Goal: Complete application form: Complete application form

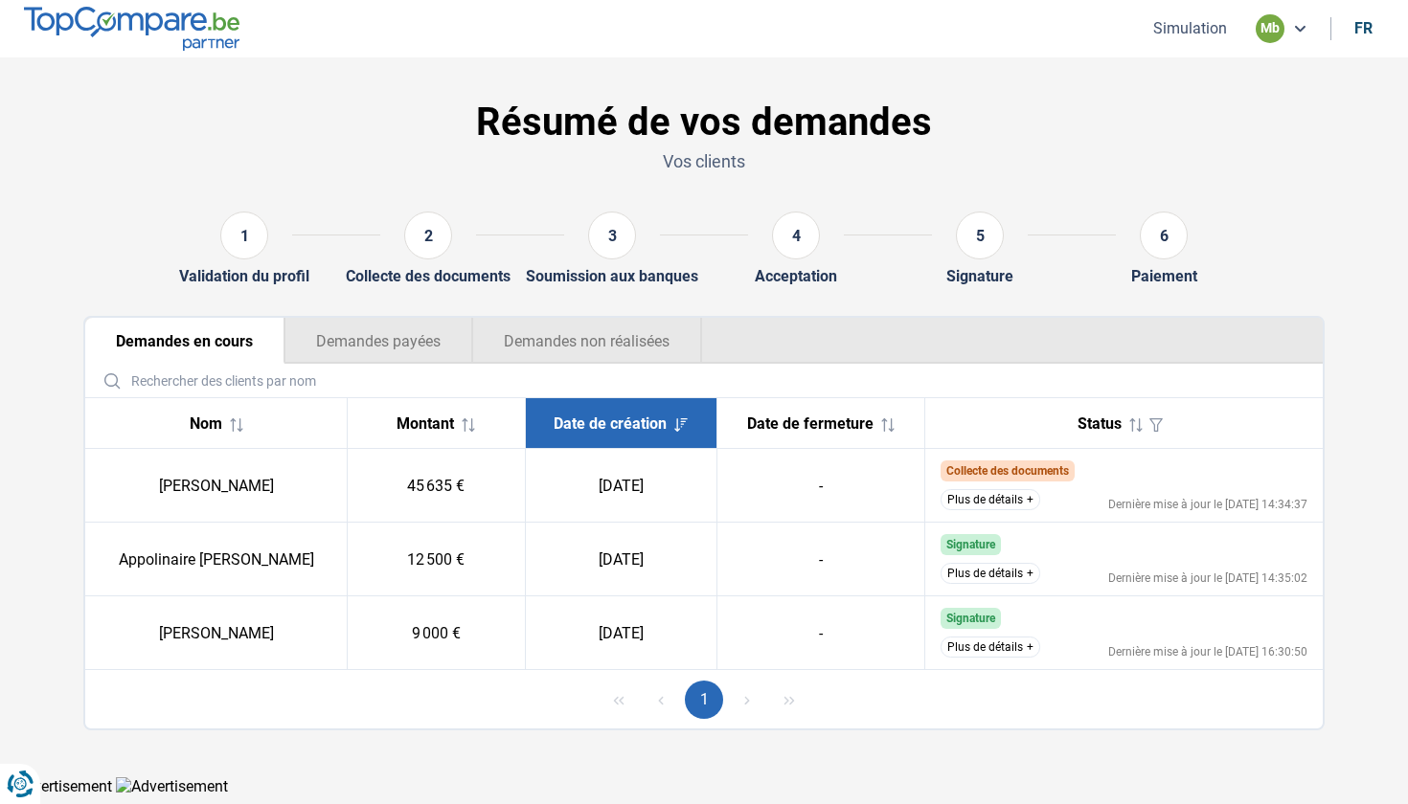
click at [241, 95] on div "Résumé de vos demandes Vos clients" at bounding box center [704, 140] width 1264 height 112
click at [1284, 35] on div "mb" at bounding box center [1281, 28] width 52 height 29
click at [1186, 30] on button "Simulation" at bounding box center [1189, 28] width 85 height 20
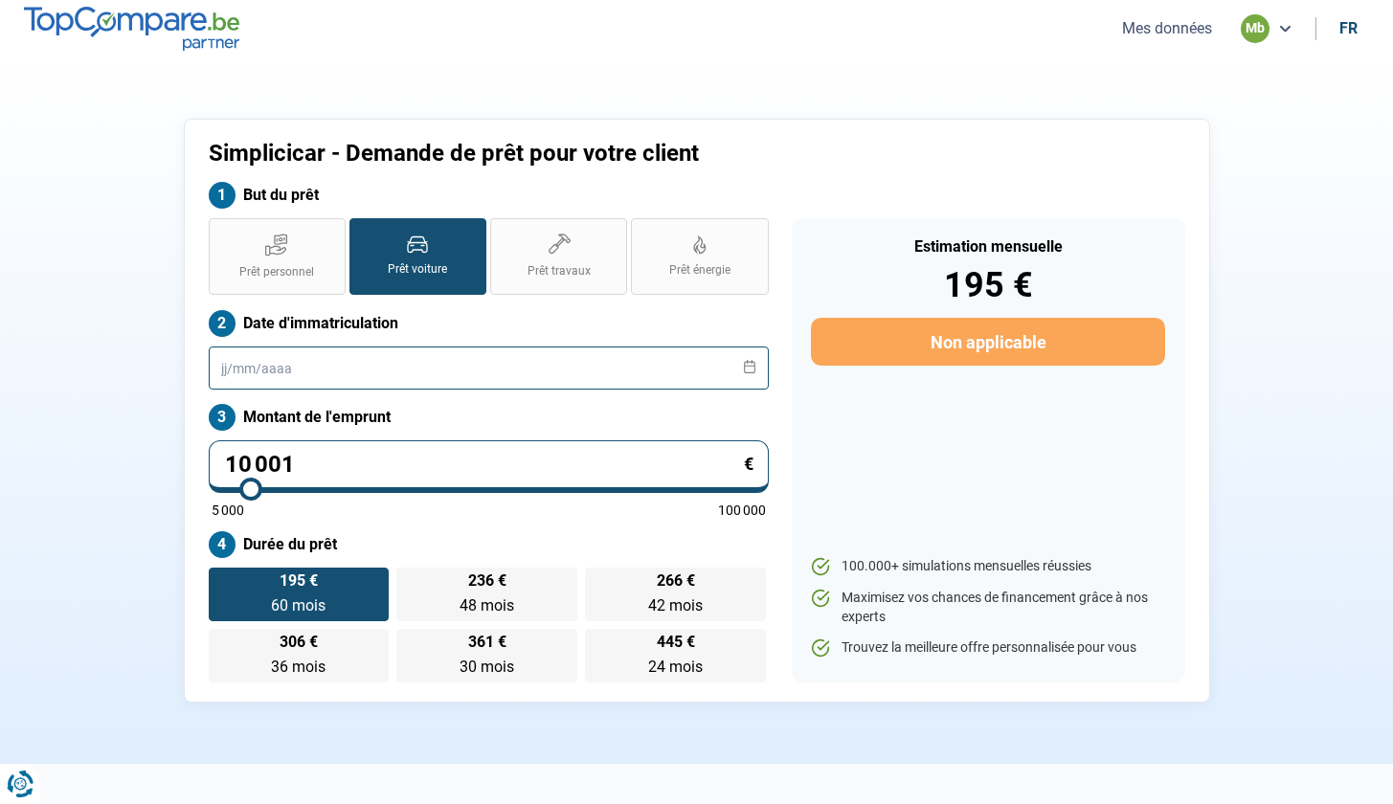
click at [353, 365] on input "text" at bounding box center [489, 368] width 560 height 43
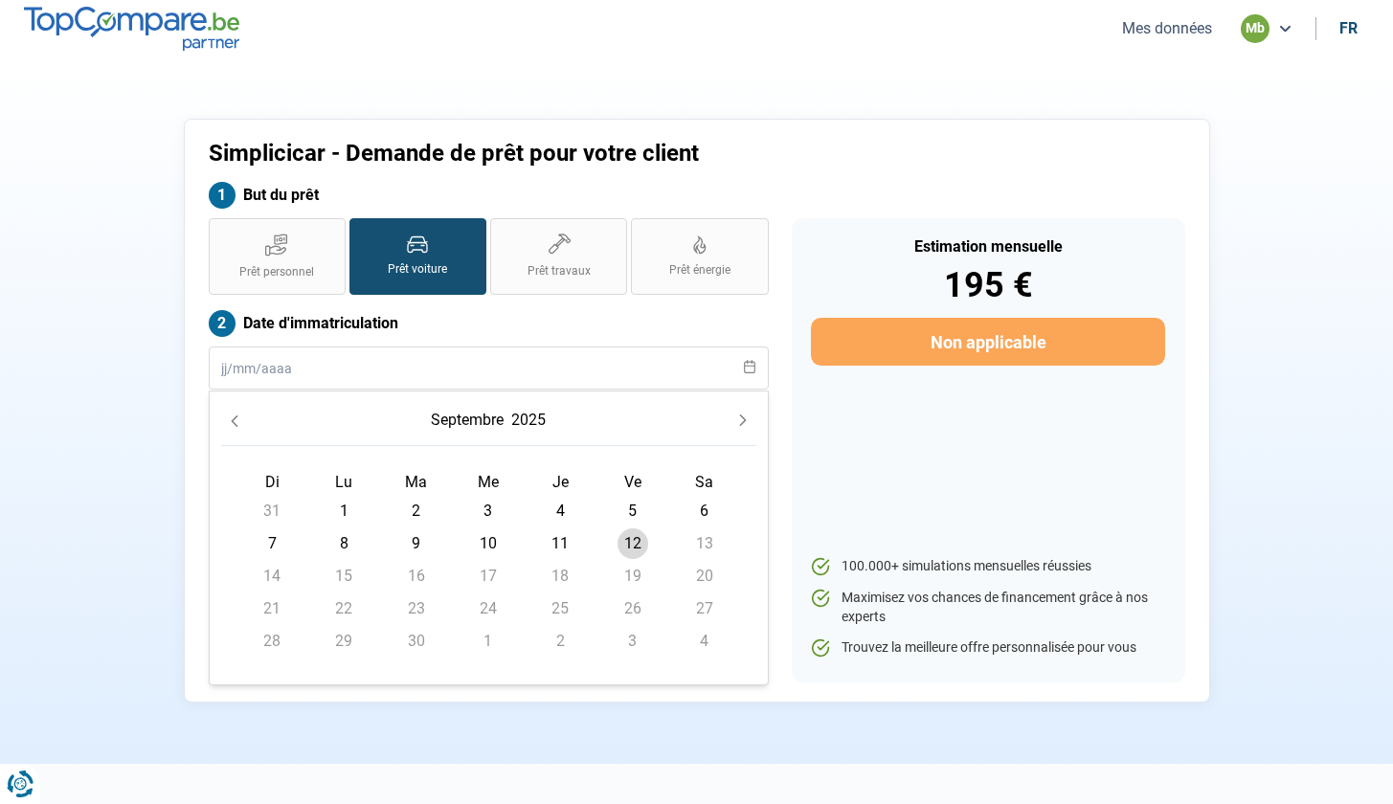
click at [238, 425] on icon "Previous Month" at bounding box center [234, 421] width 13 height 13
click at [237, 425] on icon "Previous Month" at bounding box center [234, 421] width 13 height 13
click at [237, 425] on icon "Previous Month" at bounding box center [234, 421] width 7 height 11
click at [518, 419] on button "2025" at bounding box center [507, 420] width 42 height 34
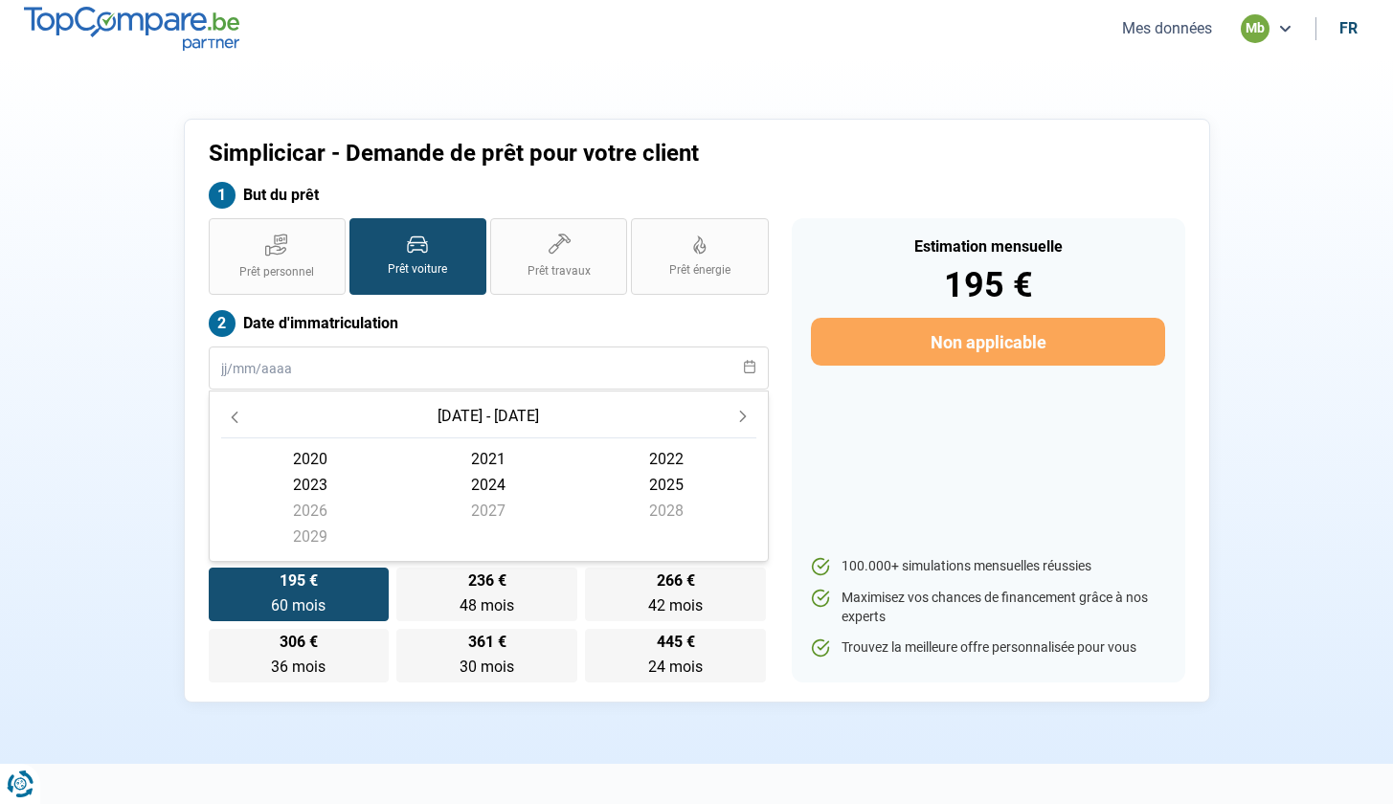
click at [237, 411] on icon "Previous Decade" at bounding box center [234, 417] width 13 height 13
click at [317, 530] on span "2019" at bounding box center [310, 537] width 178 height 26
click at [641, 546] on span "décembre" at bounding box center [666, 544] width 178 height 26
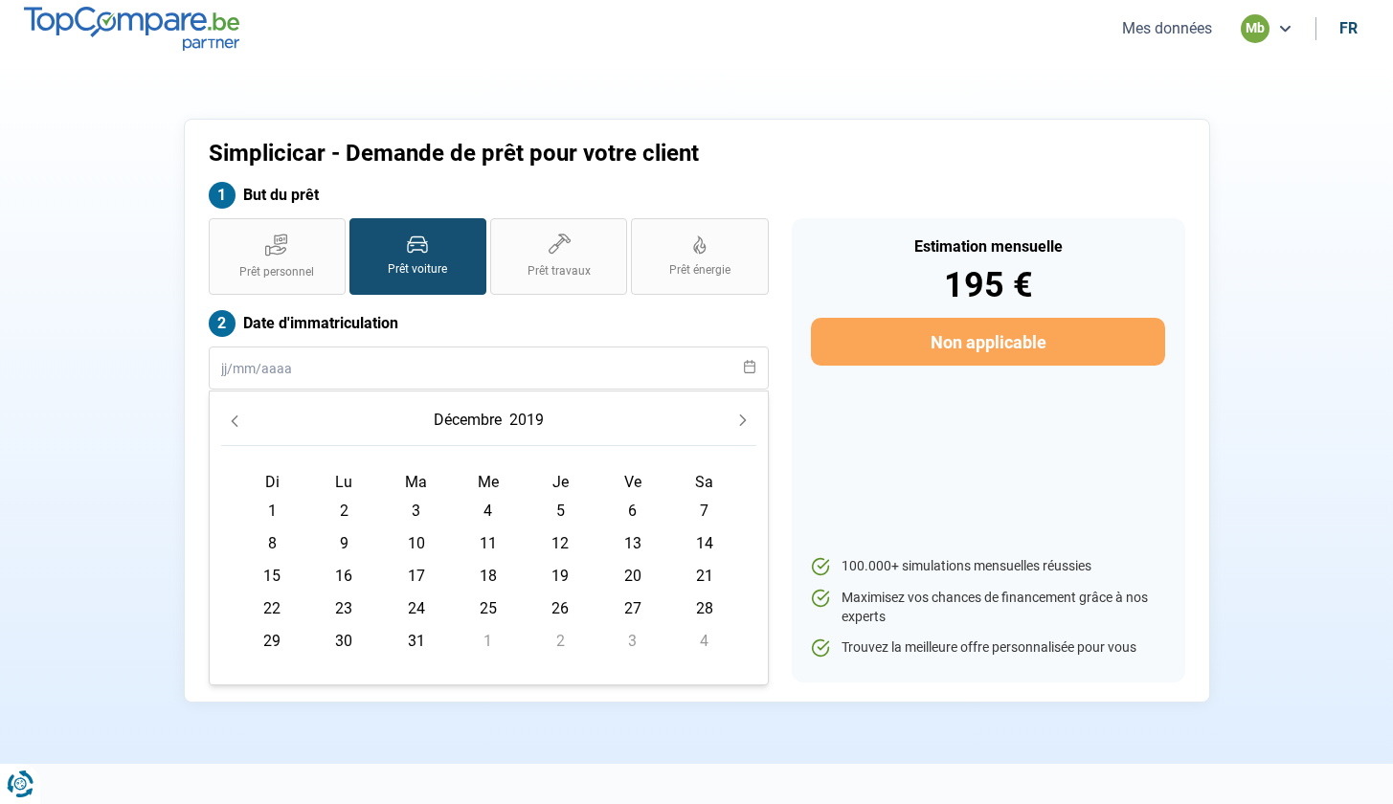
click at [346, 577] on span "16" at bounding box center [343, 576] width 31 height 31
type input "[DATE]"
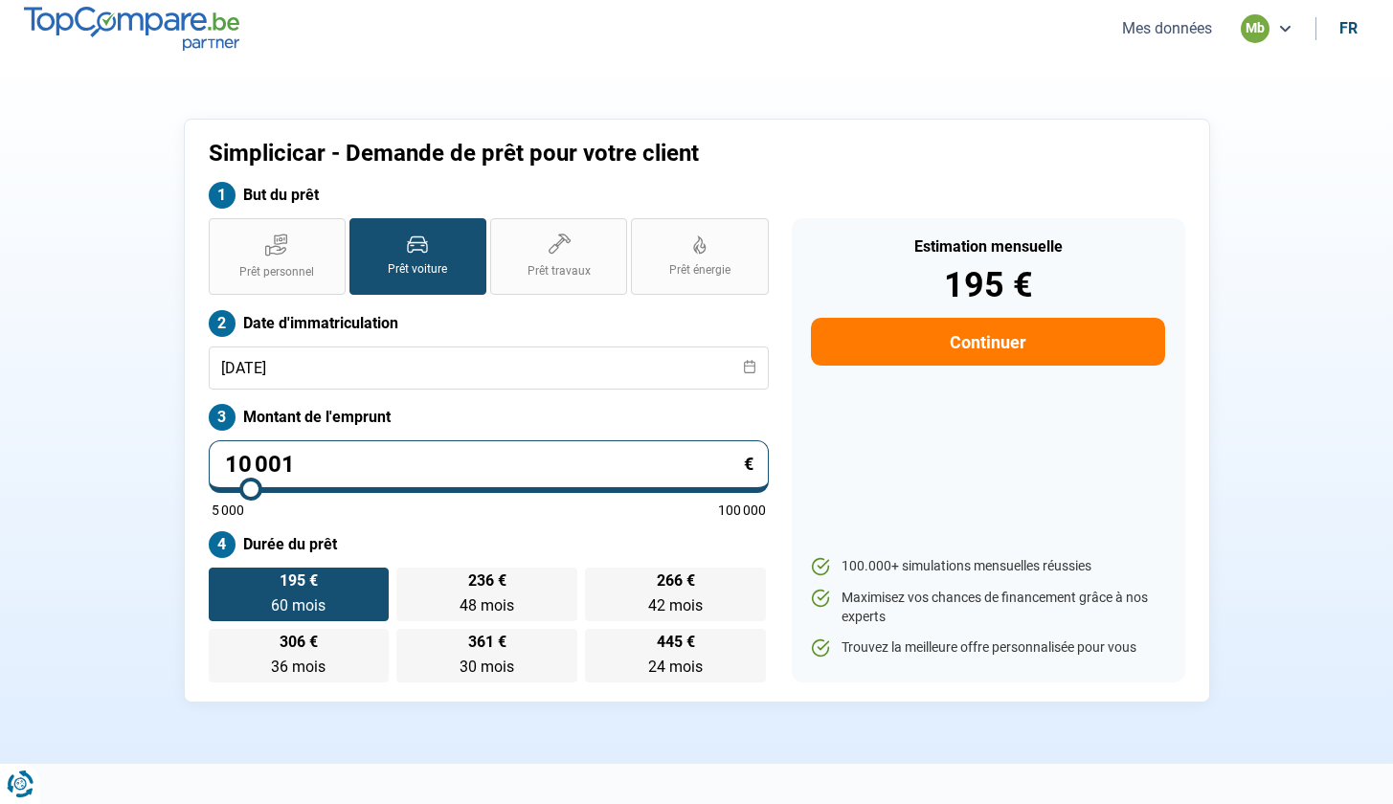
click at [470, 443] on input "10 001" at bounding box center [489, 466] width 560 height 53
click at [471, 467] on input "10 001" at bounding box center [489, 466] width 560 height 53
type input "1 000"
type input "5000"
type input "100"
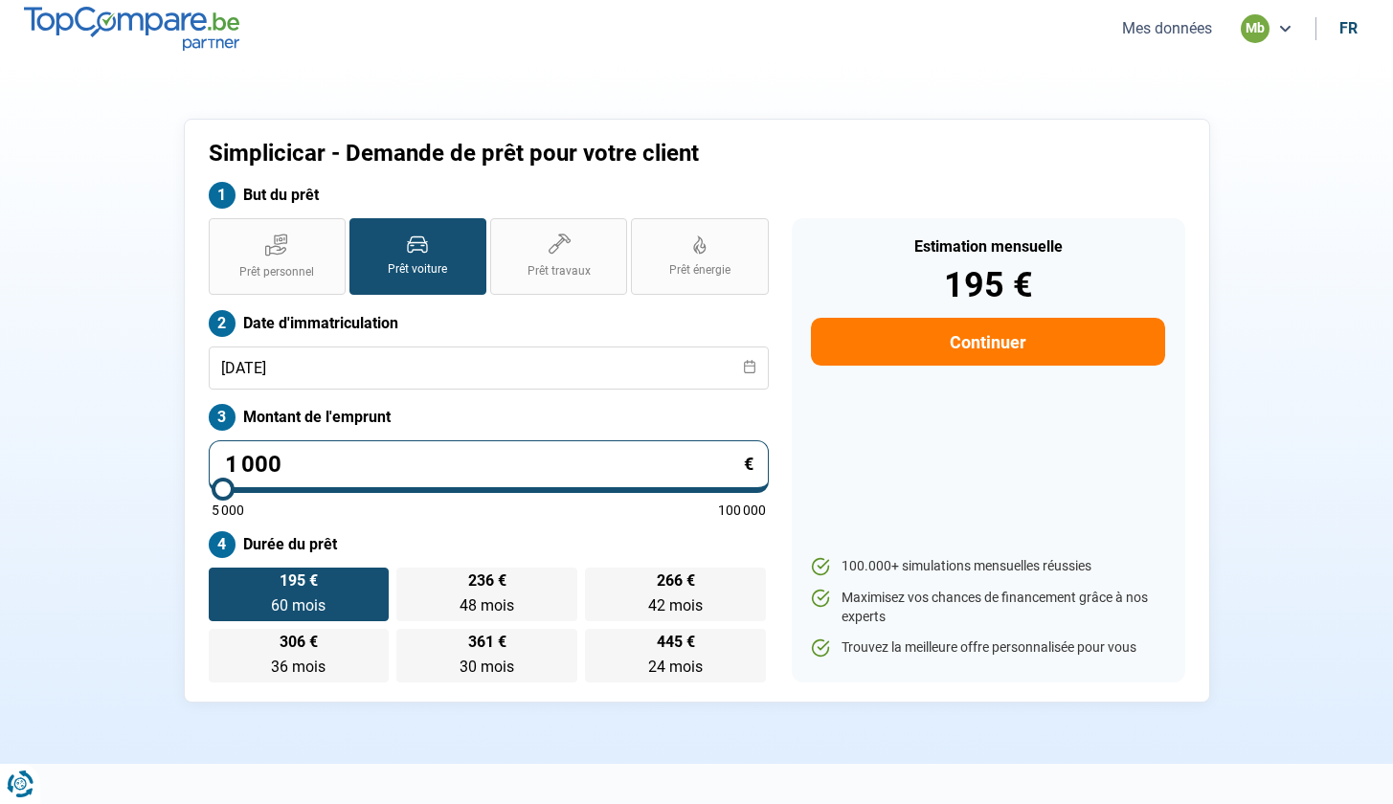
type input "5000"
type input "10"
type input "5000"
type input "1"
type input "5000"
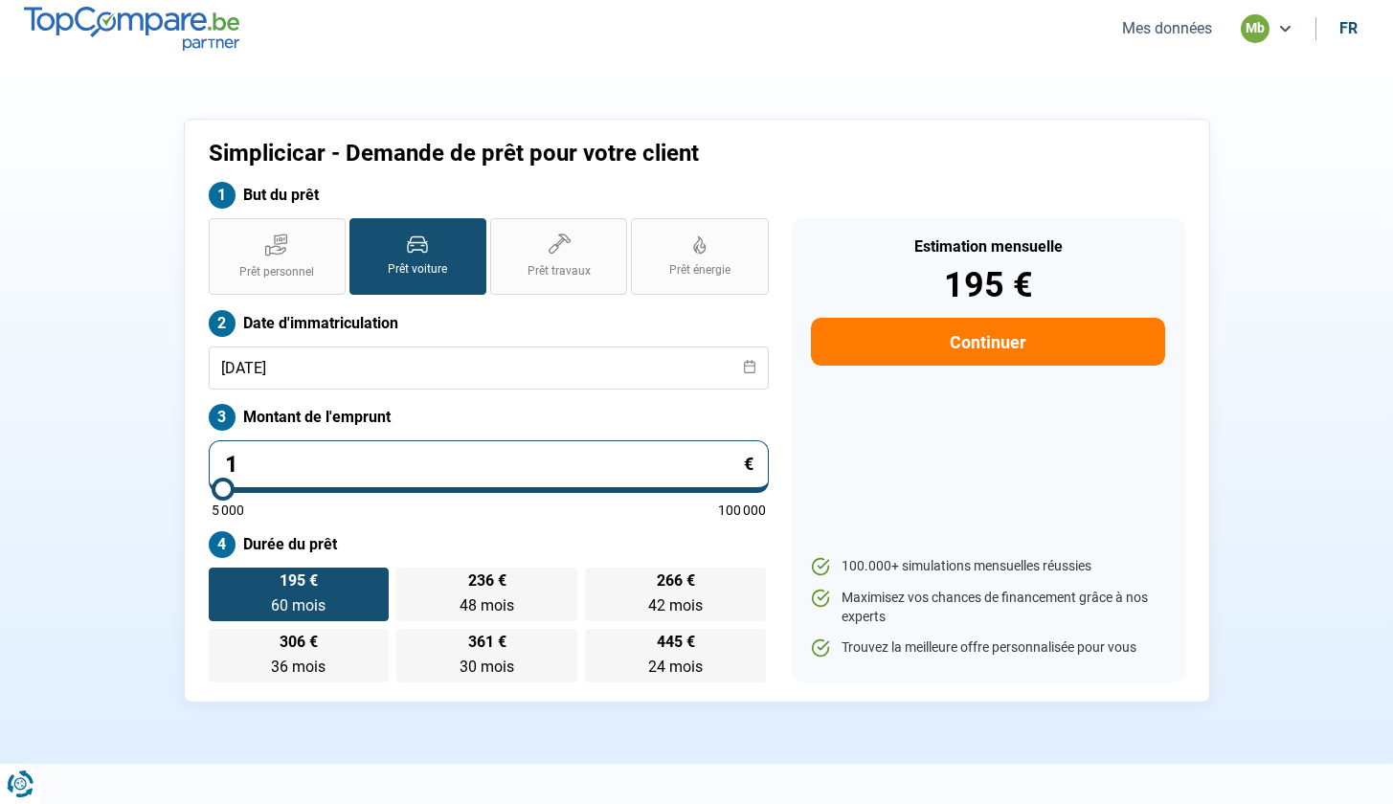
type input "0"
type input "5000"
type input "7"
type input "5000"
type input "72"
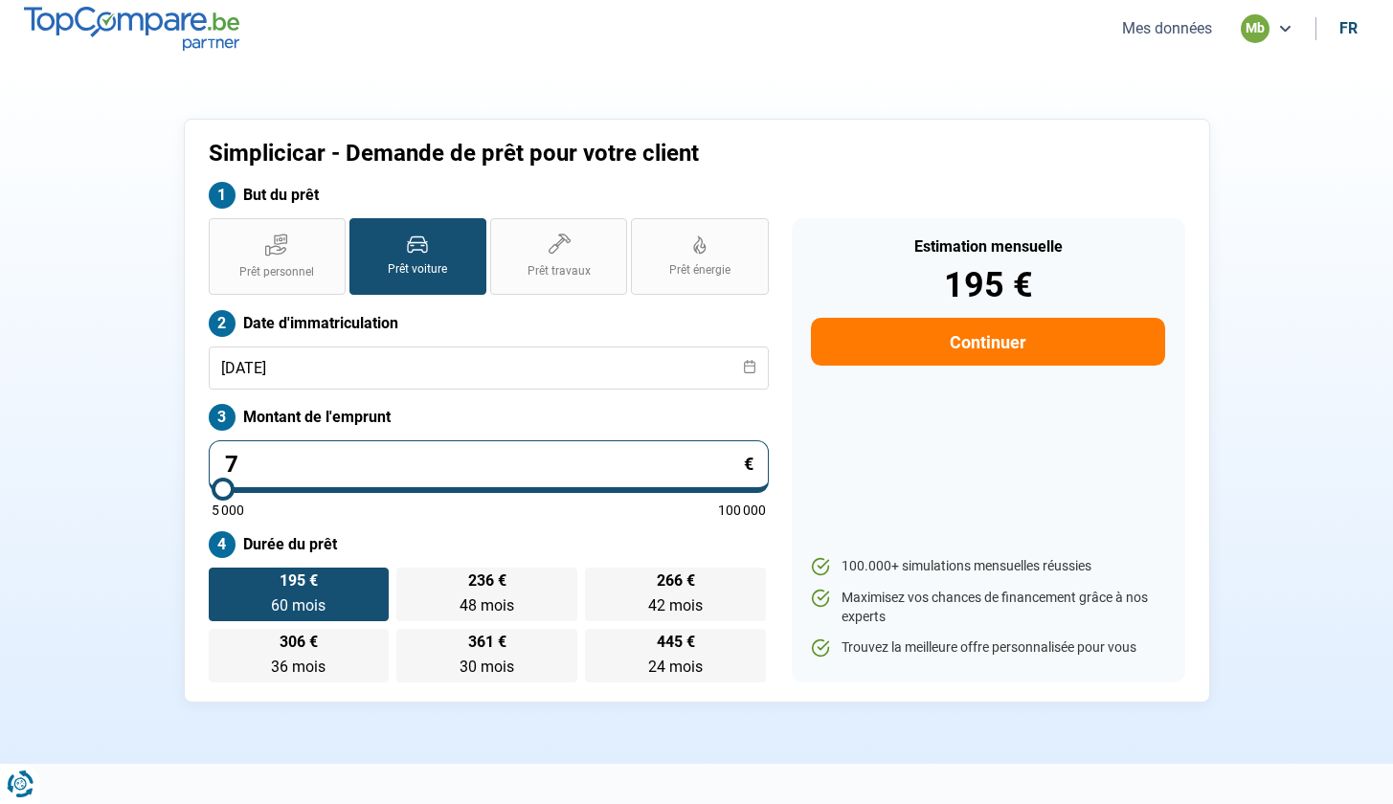
type input "5000"
type input "725"
type input "5000"
type input "7 250"
type input "7250"
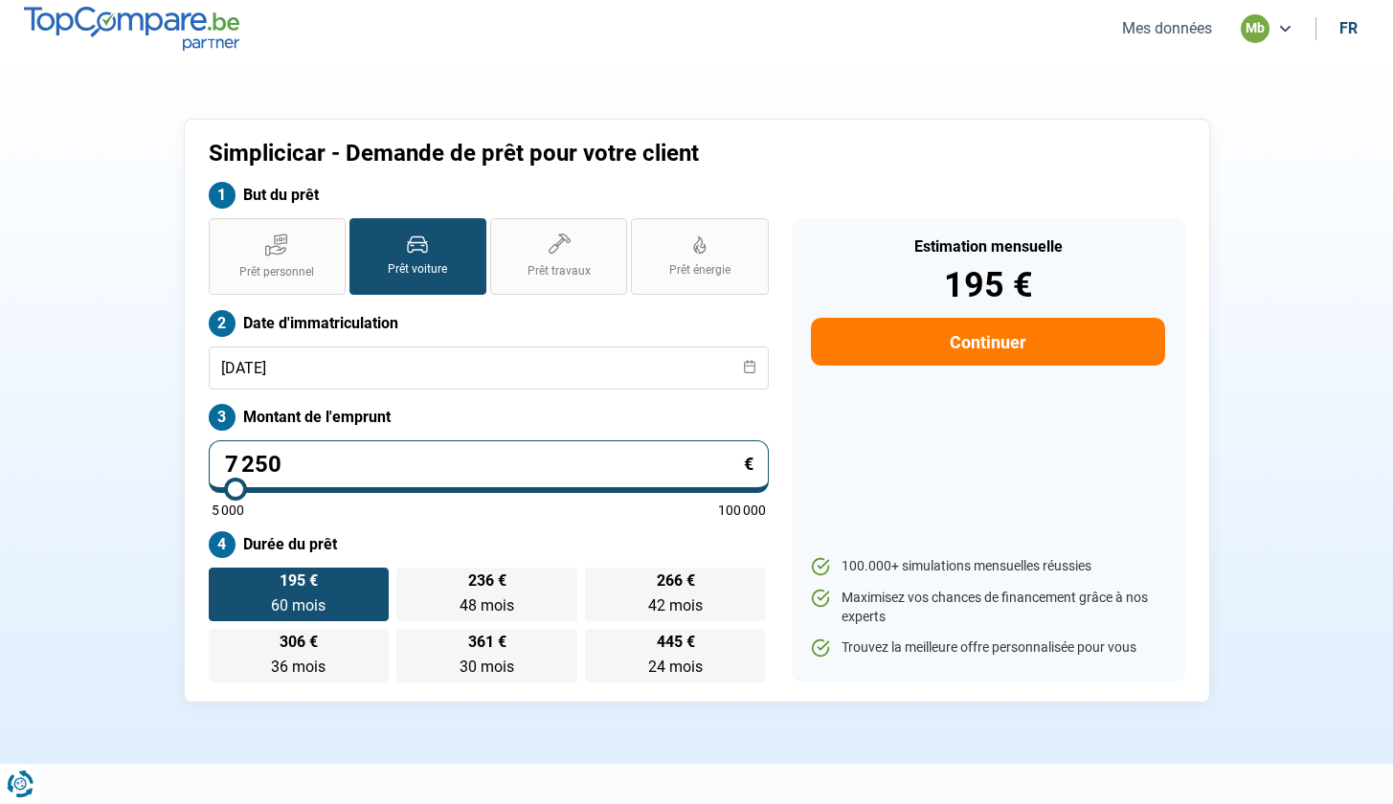
radio input "true"
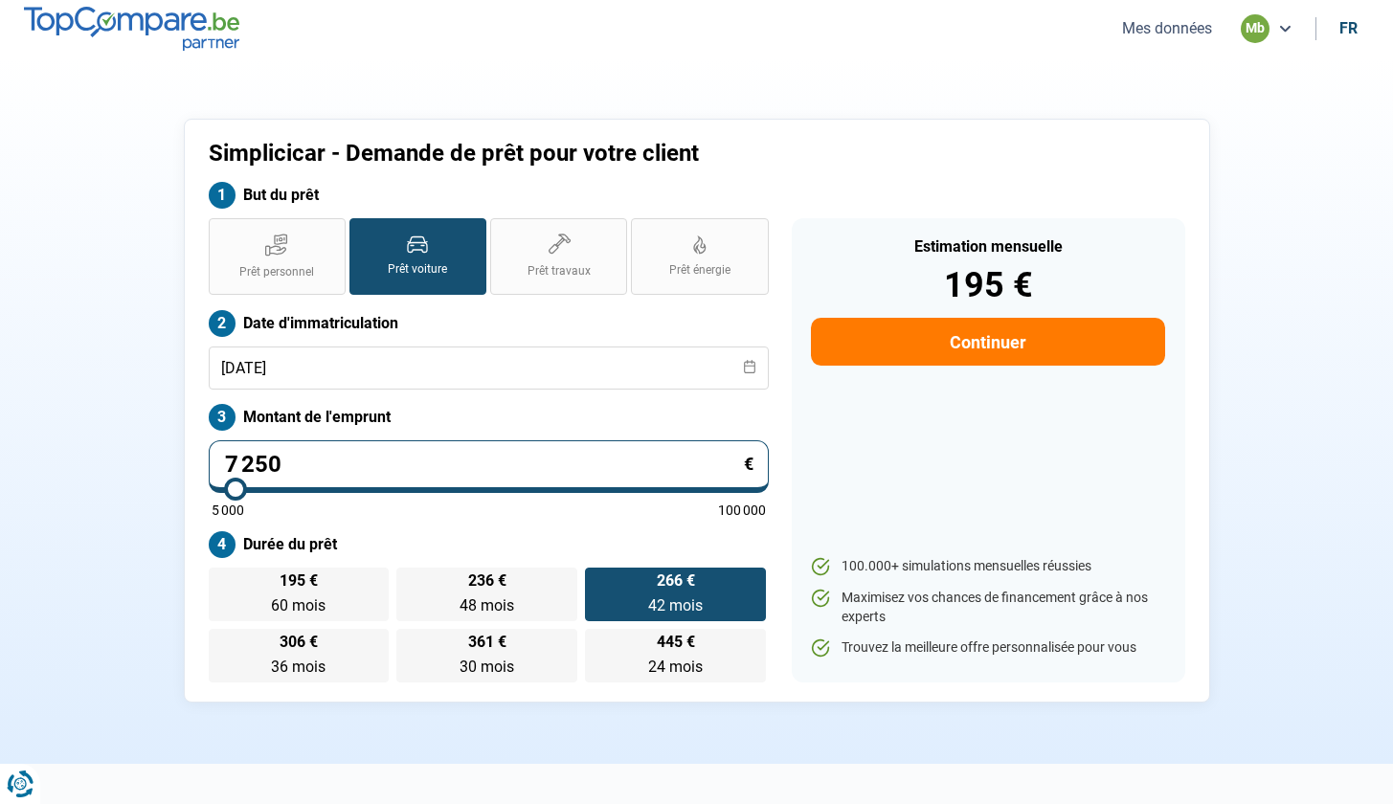
click at [436, 527] on div "Prêt personnel Prêt voiture Prêt travaux Prêt énergie Prêt voiture Date d'immat…" at bounding box center [488, 450] width 583 height 464
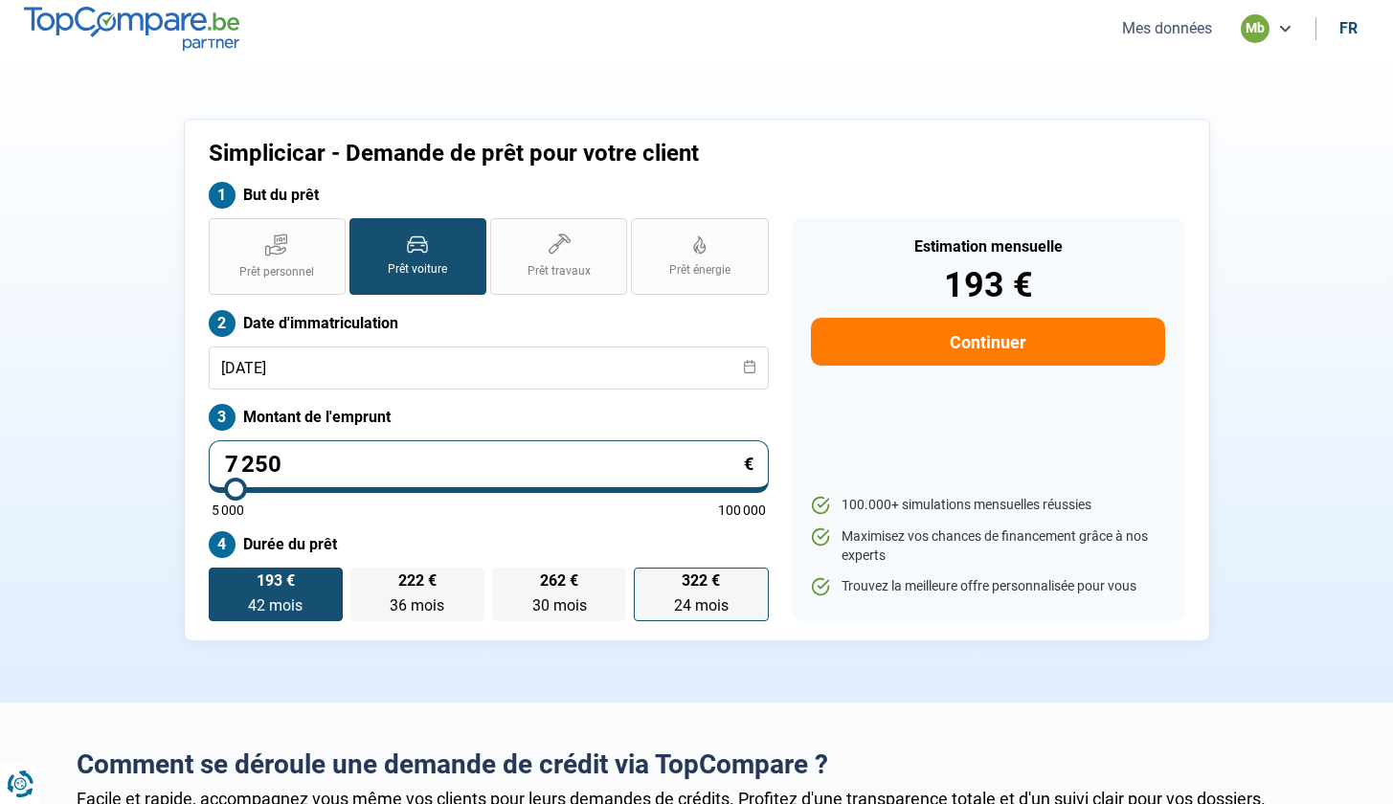
click at [706, 587] on span "322 €" at bounding box center [701, 581] width 38 height 15
click at [646, 580] on input "322 € 24 mois 24 mois" at bounding box center [640, 574] width 12 height 12
radio input "true"
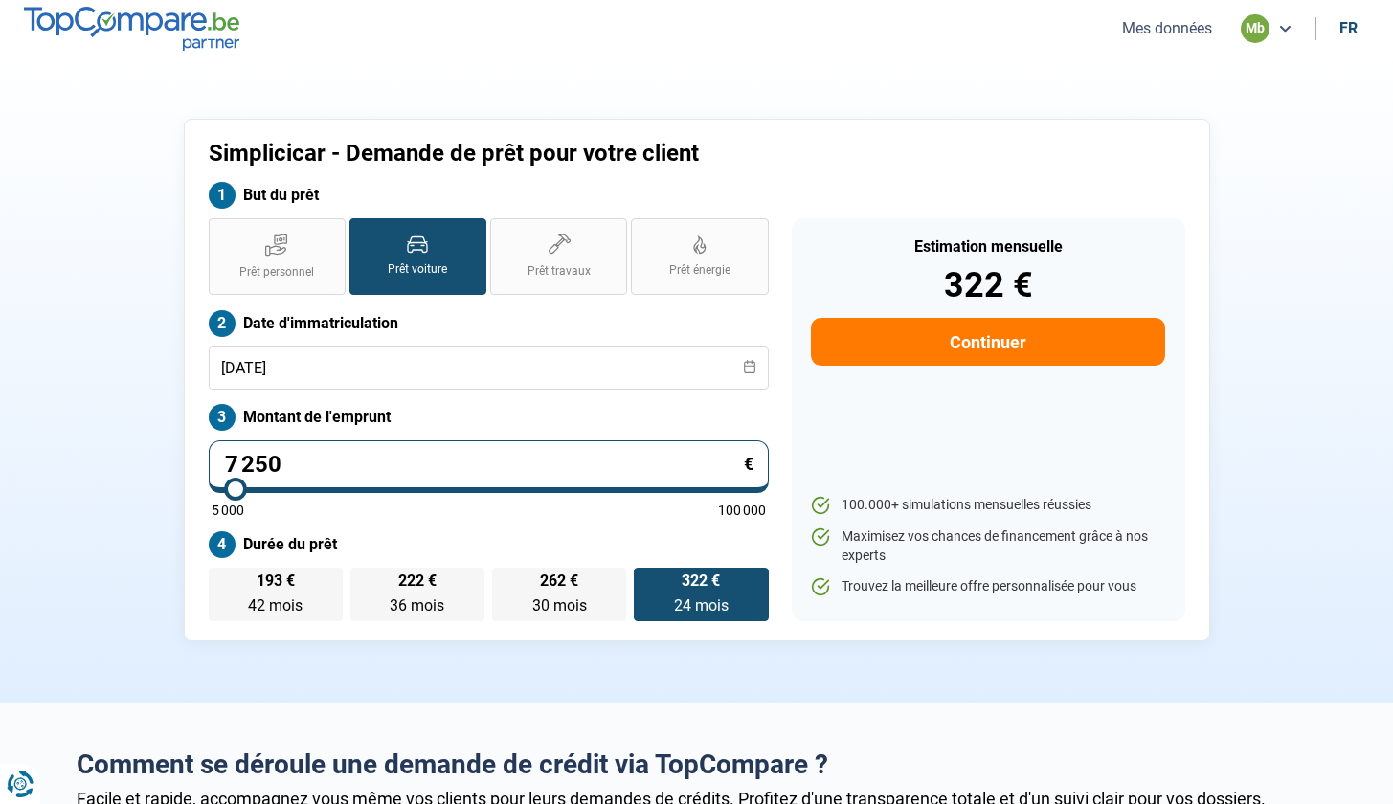
click at [915, 352] on button "Continuer" at bounding box center [987, 342] width 353 height 48
select select "32"
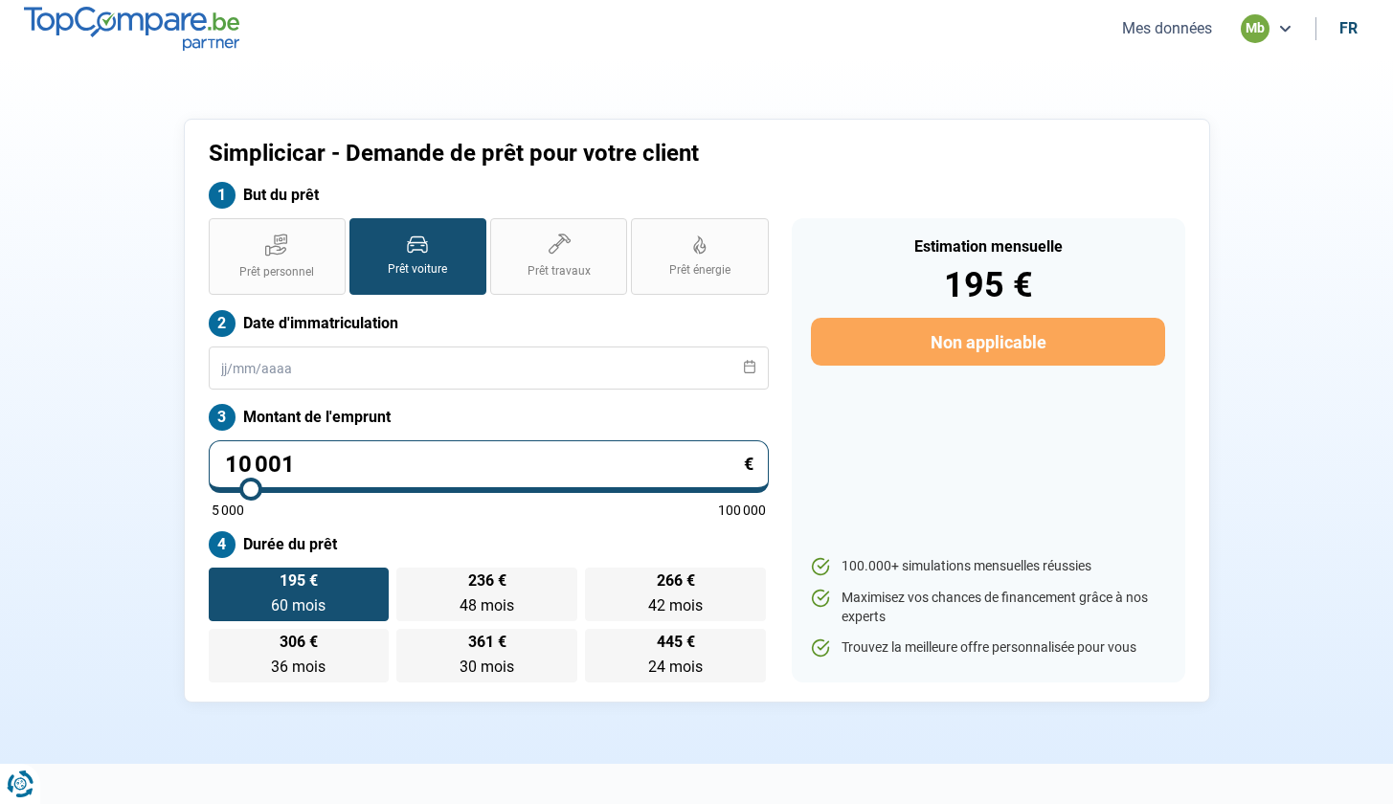
click at [365, 461] on input "10 001" at bounding box center [489, 466] width 560 height 53
type input "1 000"
type input "5000"
type input "100"
type input "5000"
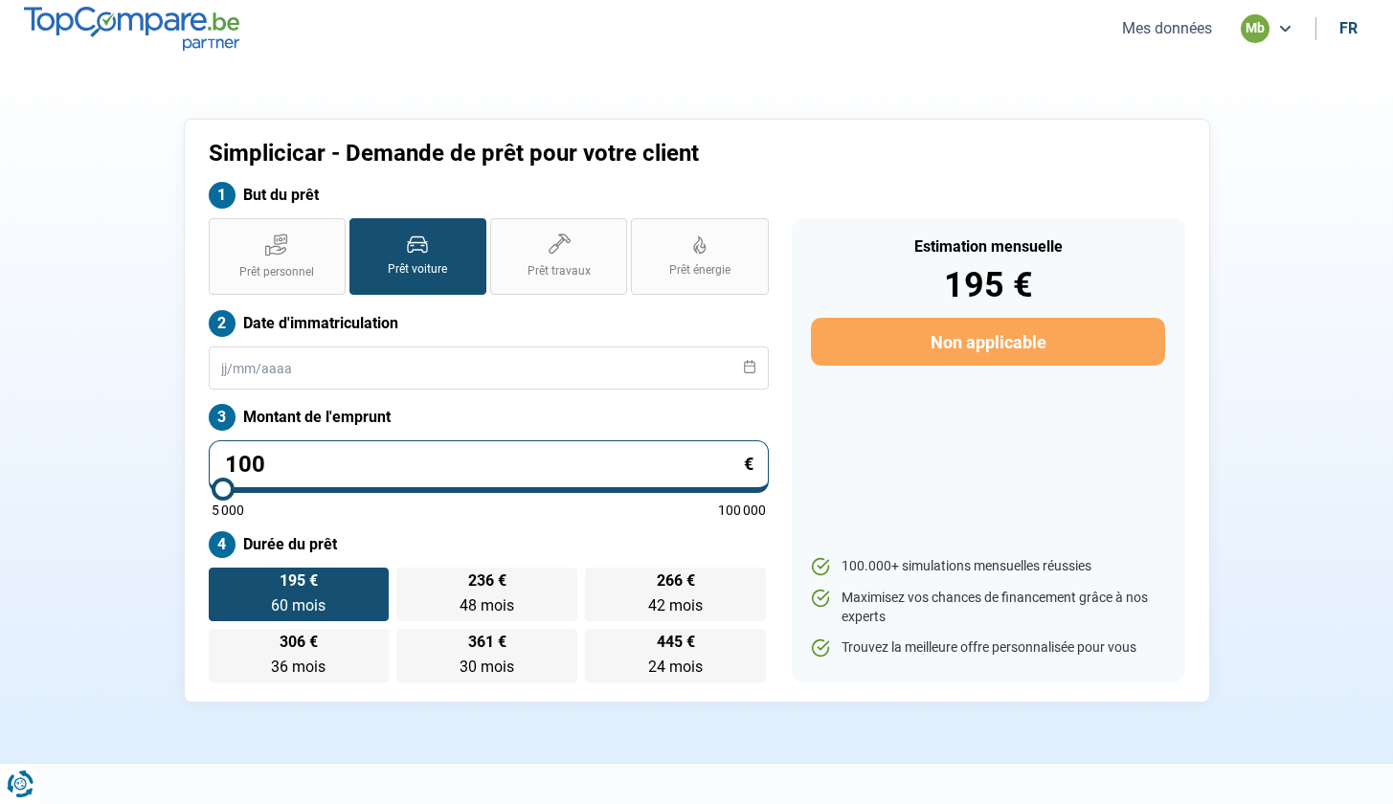
type input "10"
type input "5000"
type input "1"
type input "5000"
type input "0"
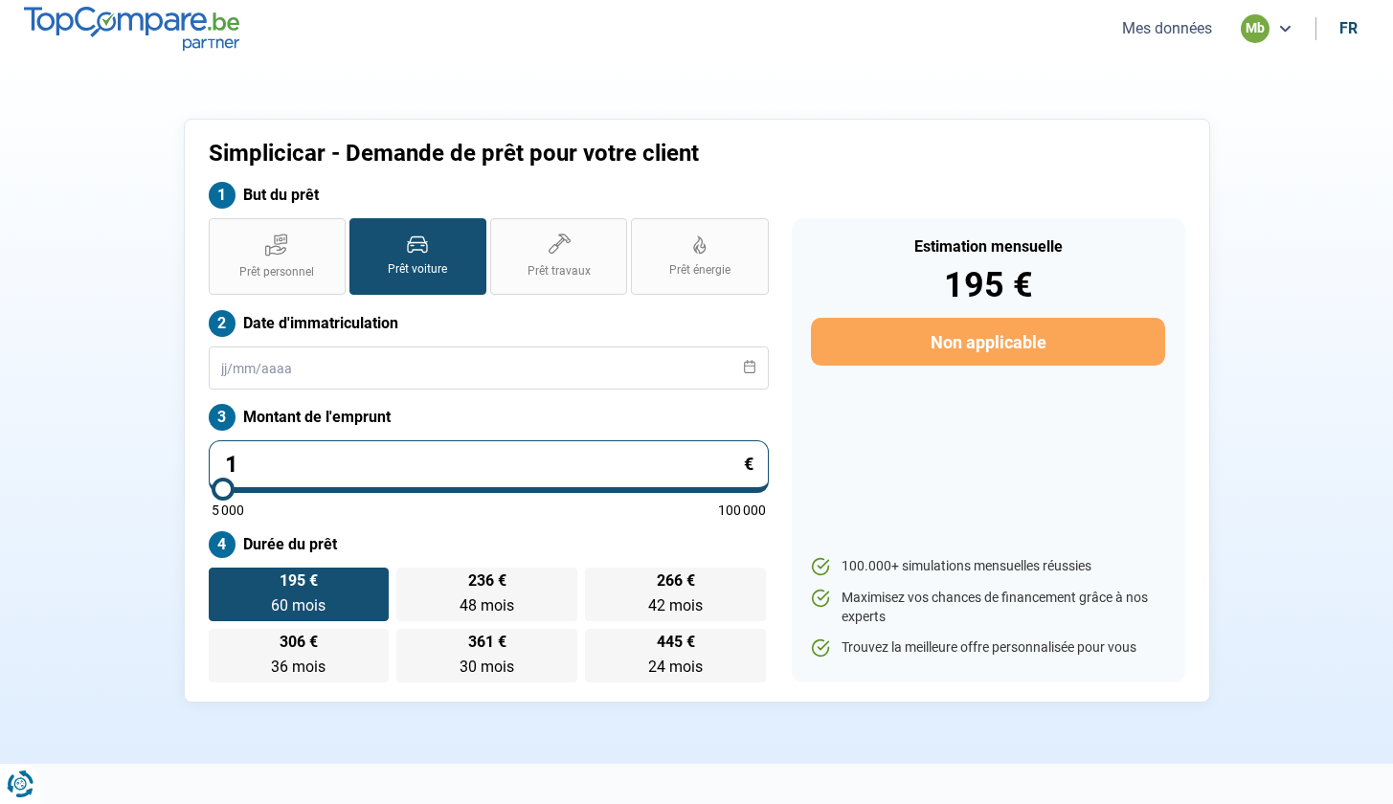
type input "5000"
type input "7"
type input "5000"
type input "72"
type input "5000"
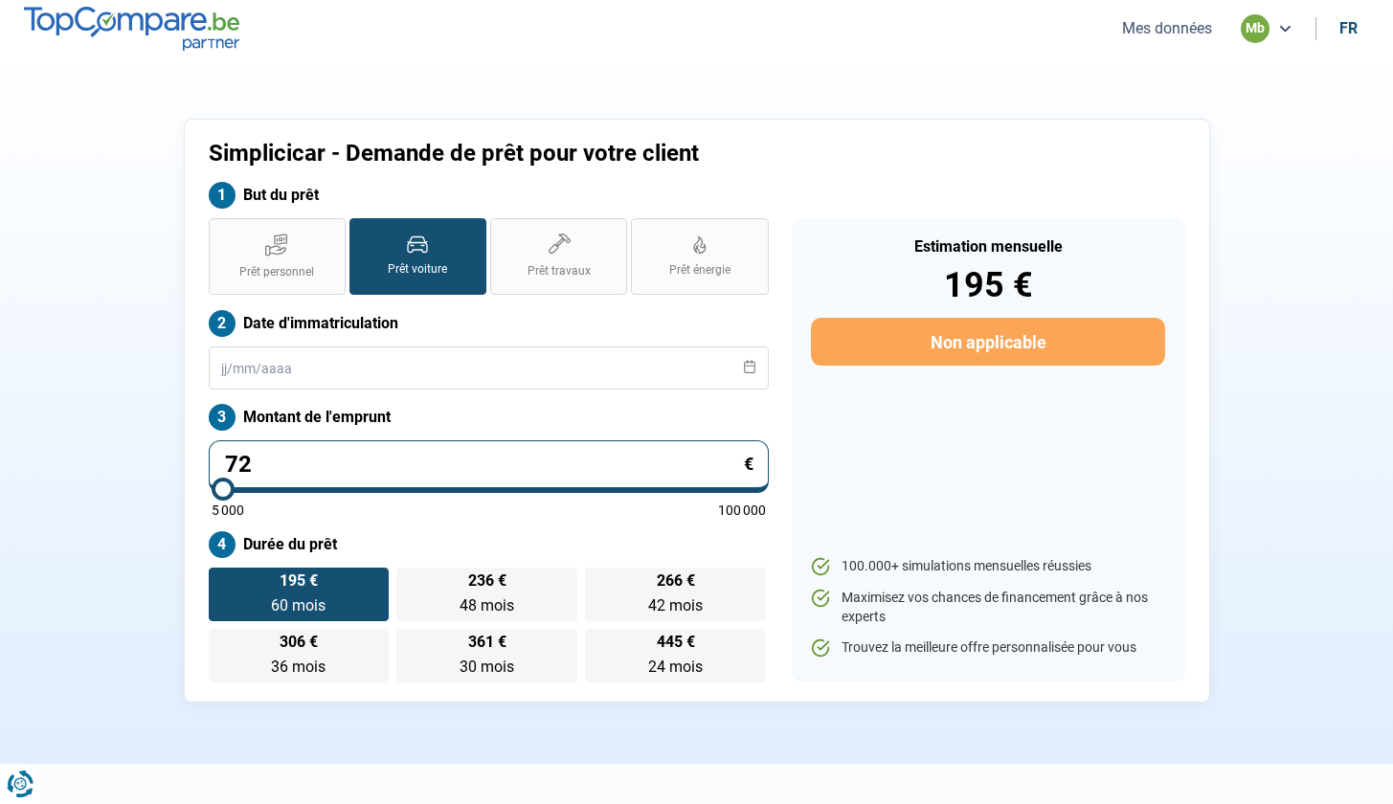
type input "725"
type input "5000"
type input "7 250"
type input "7250"
radio input "true"
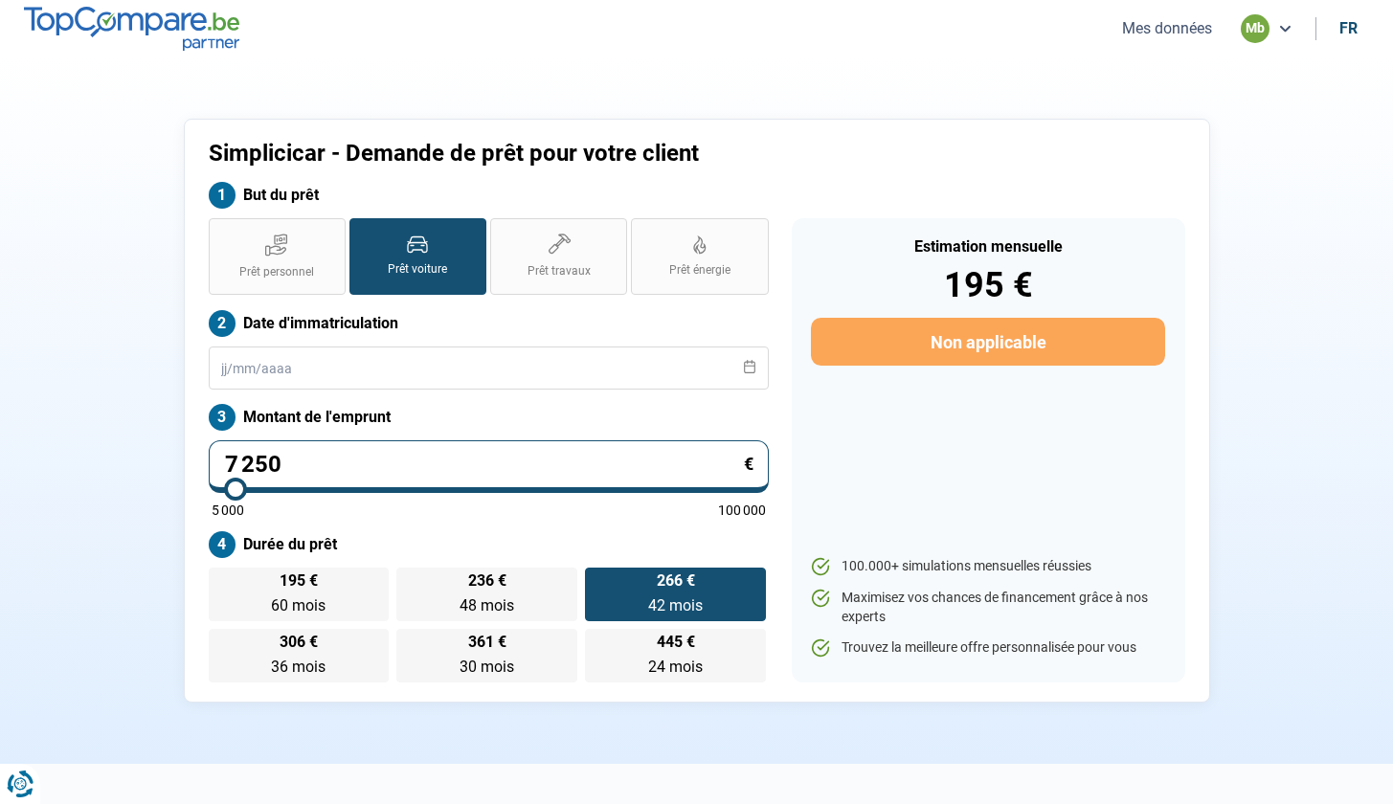
click at [337, 523] on div "Prêt personnel Prêt voiture Prêt travaux Prêt énergie Prêt voiture Date d'immat…" at bounding box center [488, 450] width 583 height 464
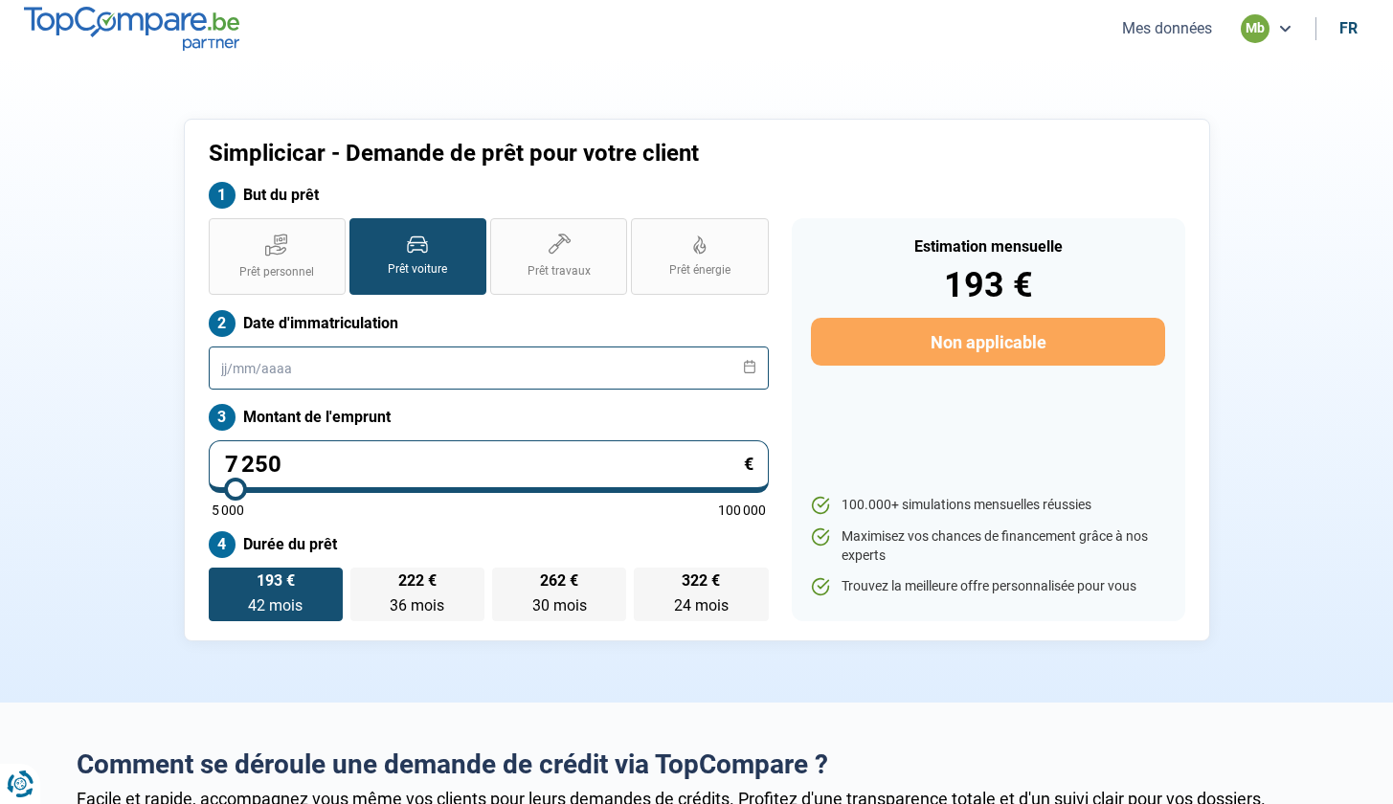
click at [303, 364] on input "text" at bounding box center [489, 368] width 560 height 43
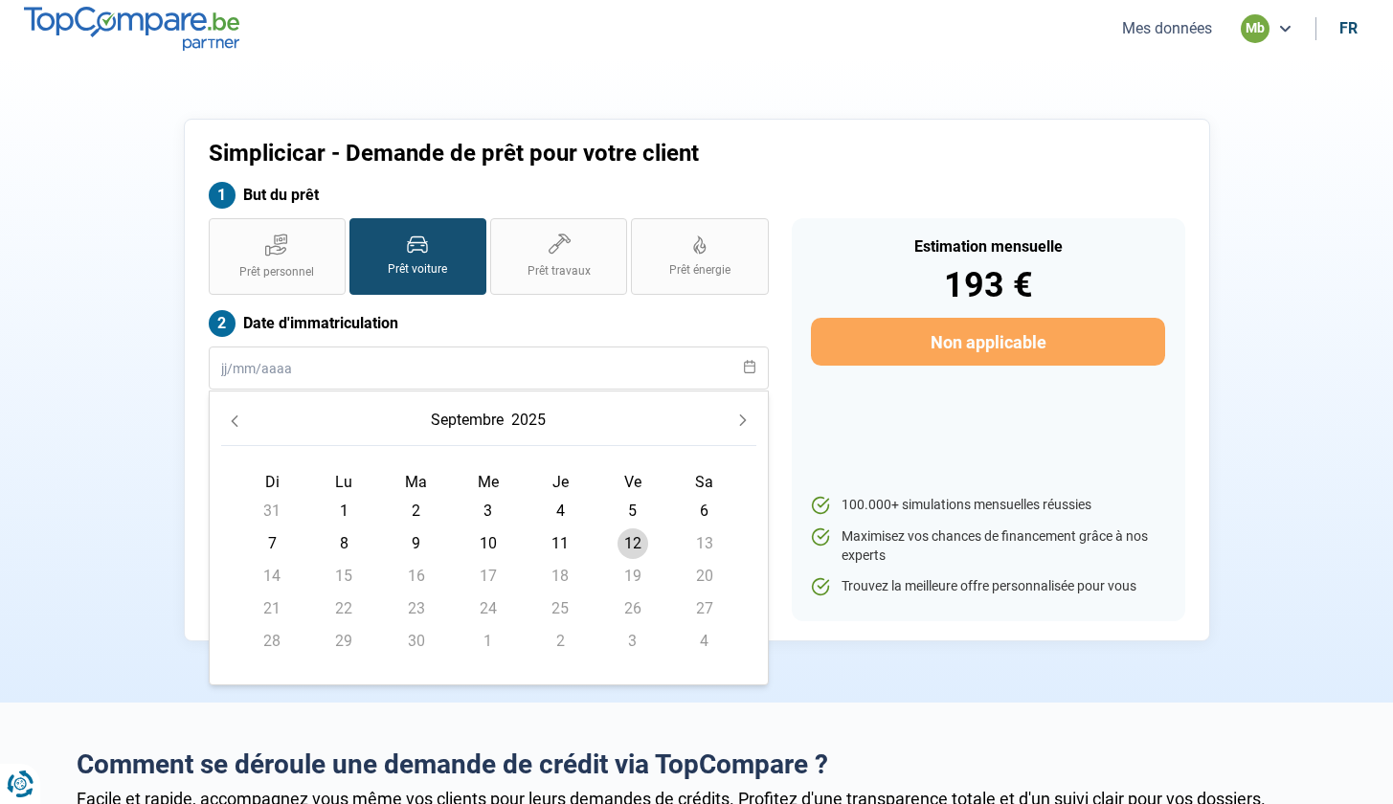
click at [228, 412] on button "Previous Month" at bounding box center [234, 420] width 27 height 27
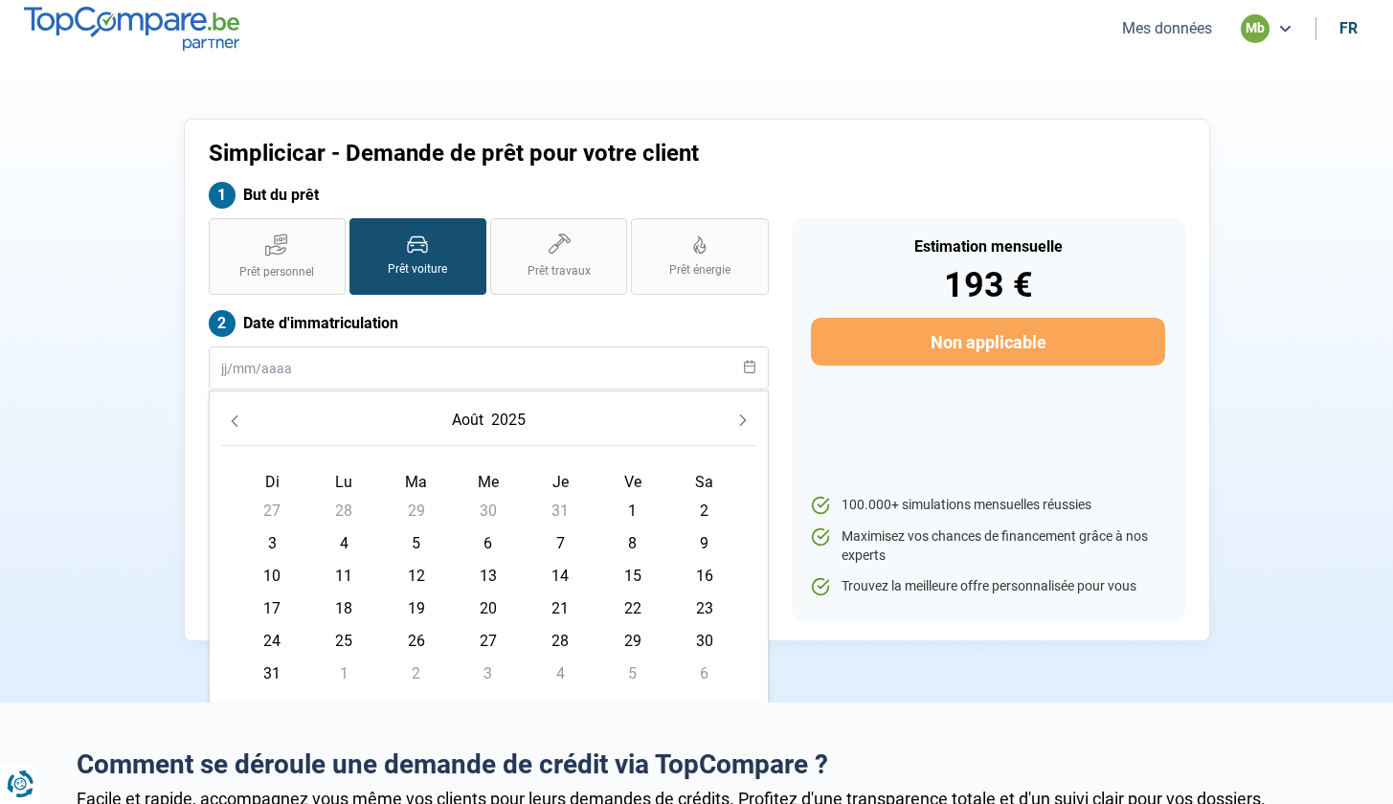
click at [457, 423] on button "août" at bounding box center [467, 420] width 39 height 34
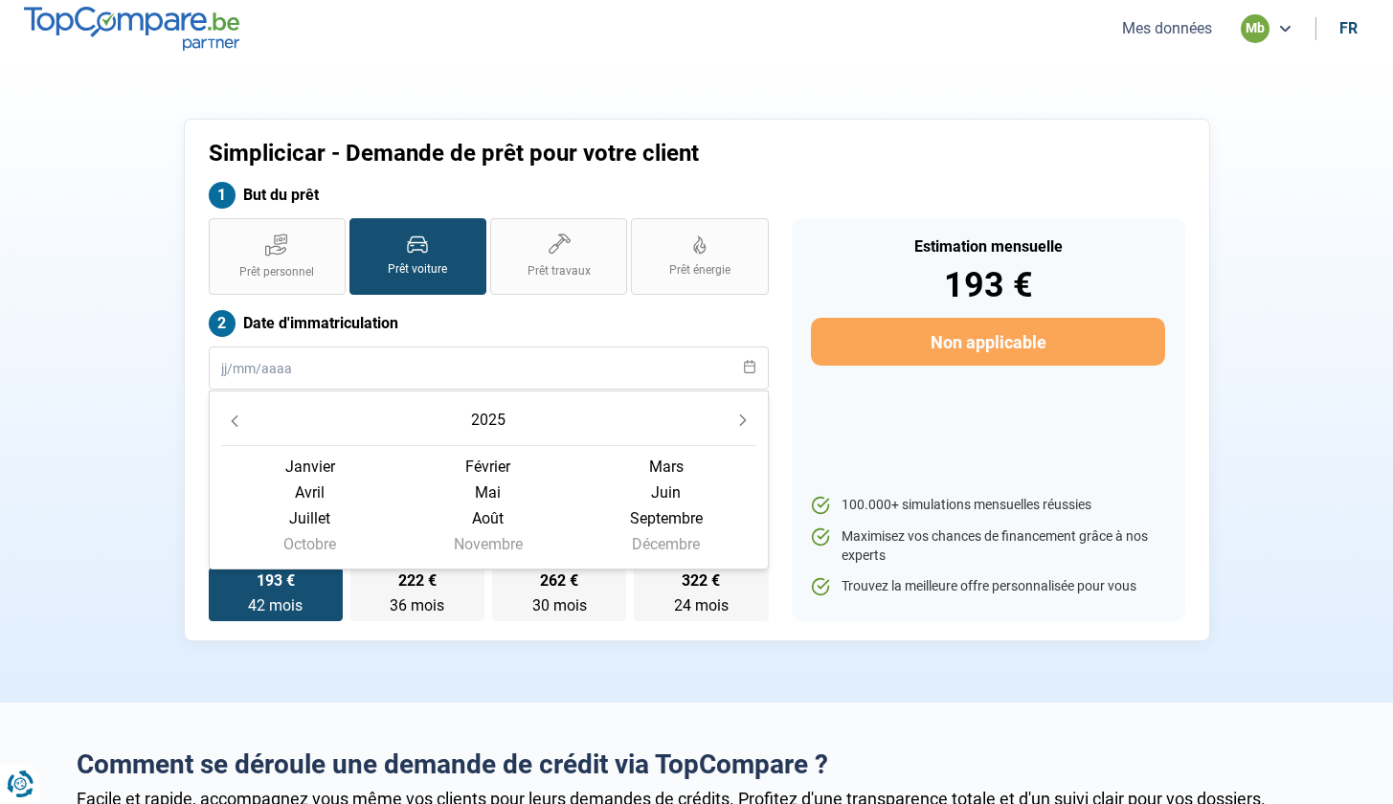
click at [238, 415] on icon "Previous Year" at bounding box center [234, 421] width 13 height 13
click at [238, 416] on icon "Previous Year" at bounding box center [234, 421] width 13 height 13
click at [239, 416] on icon "Previous Year" at bounding box center [234, 421] width 13 height 13
click at [239, 415] on icon "Previous Year" at bounding box center [234, 421] width 13 height 13
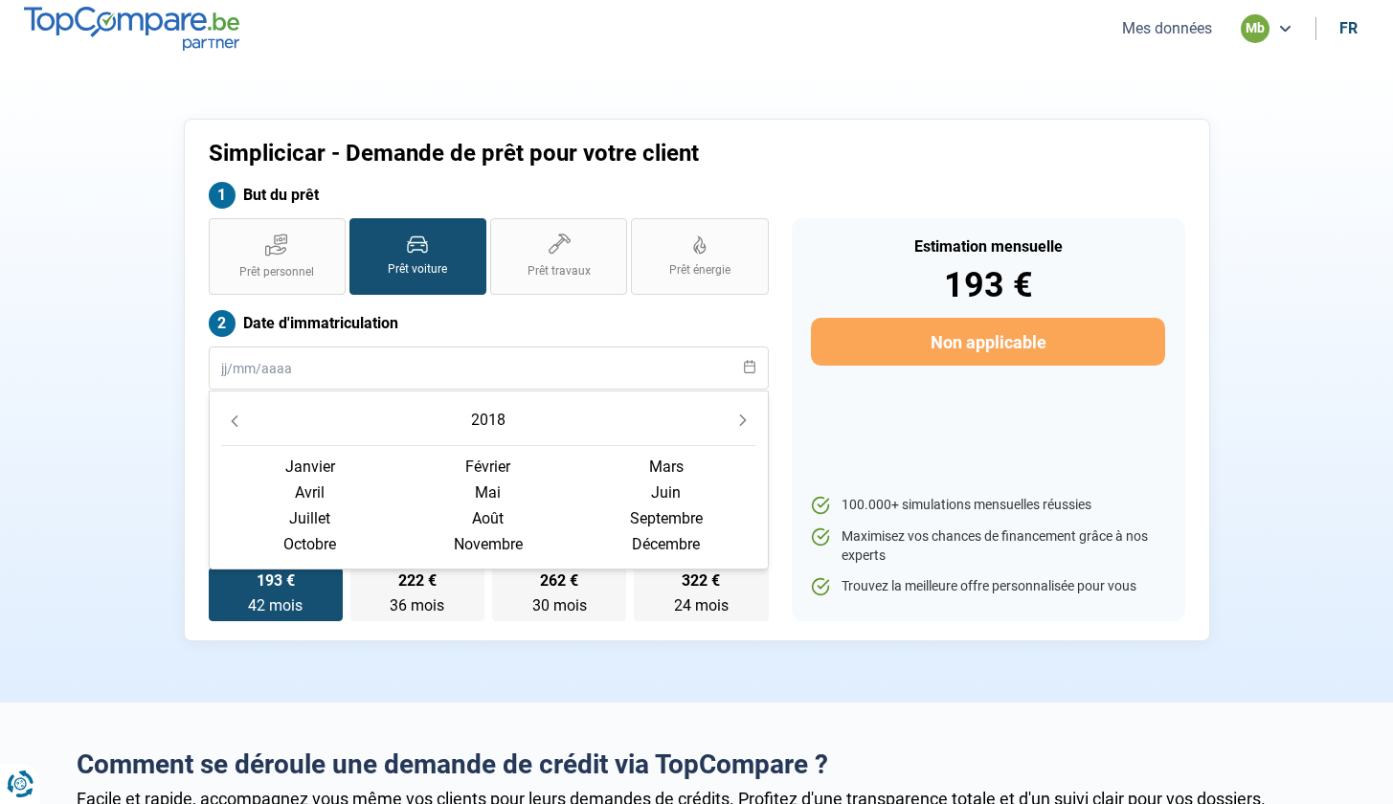
click at [239, 415] on icon "Previous Year" at bounding box center [234, 421] width 13 height 13
click at [736, 418] on icon "Next Year" at bounding box center [742, 420] width 13 height 13
click at [736, 419] on icon "Next Year" at bounding box center [742, 420] width 13 height 13
click at [663, 542] on span "décembre" at bounding box center [666, 544] width 178 height 26
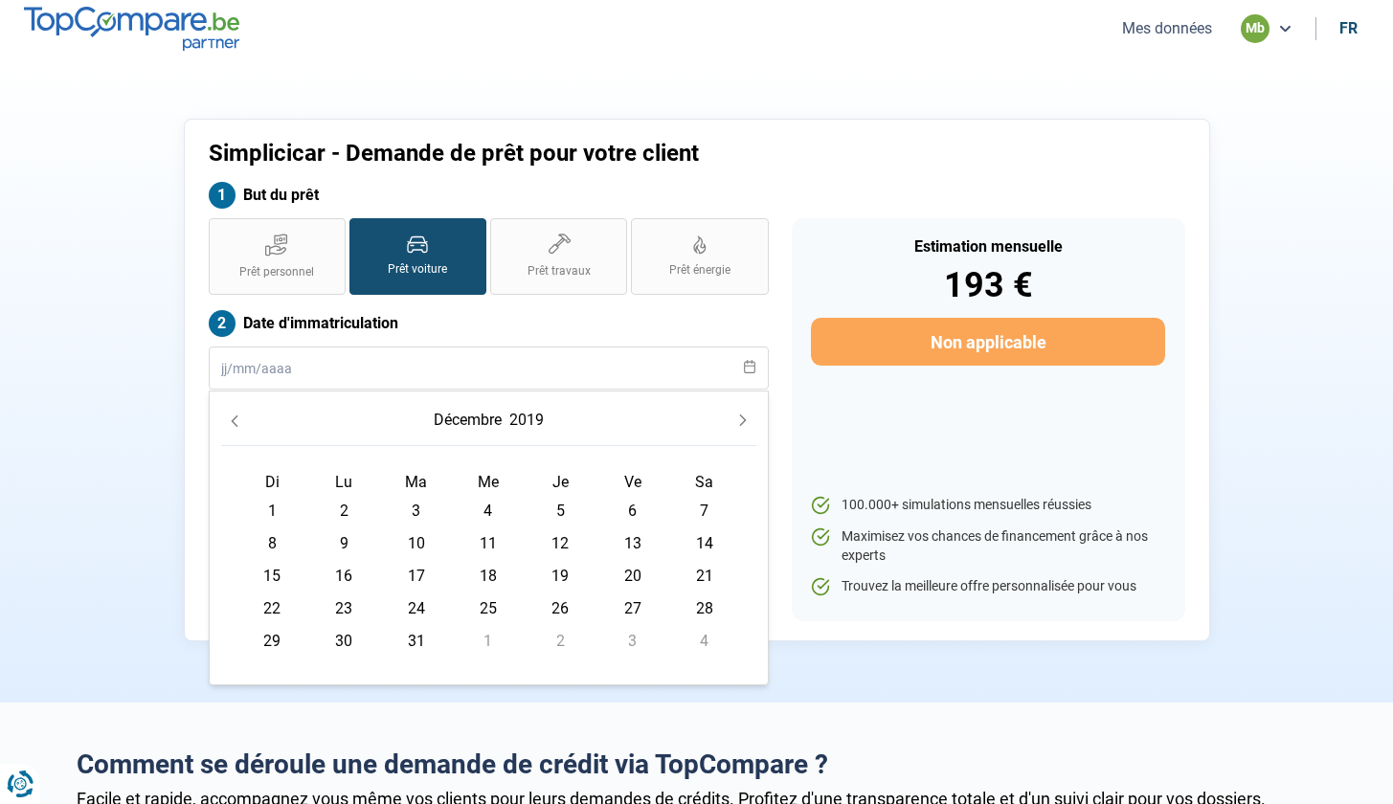
click at [351, 574] on span "16" at bounding box center [343, 576] width 31 height 31
type input "[DATE]"
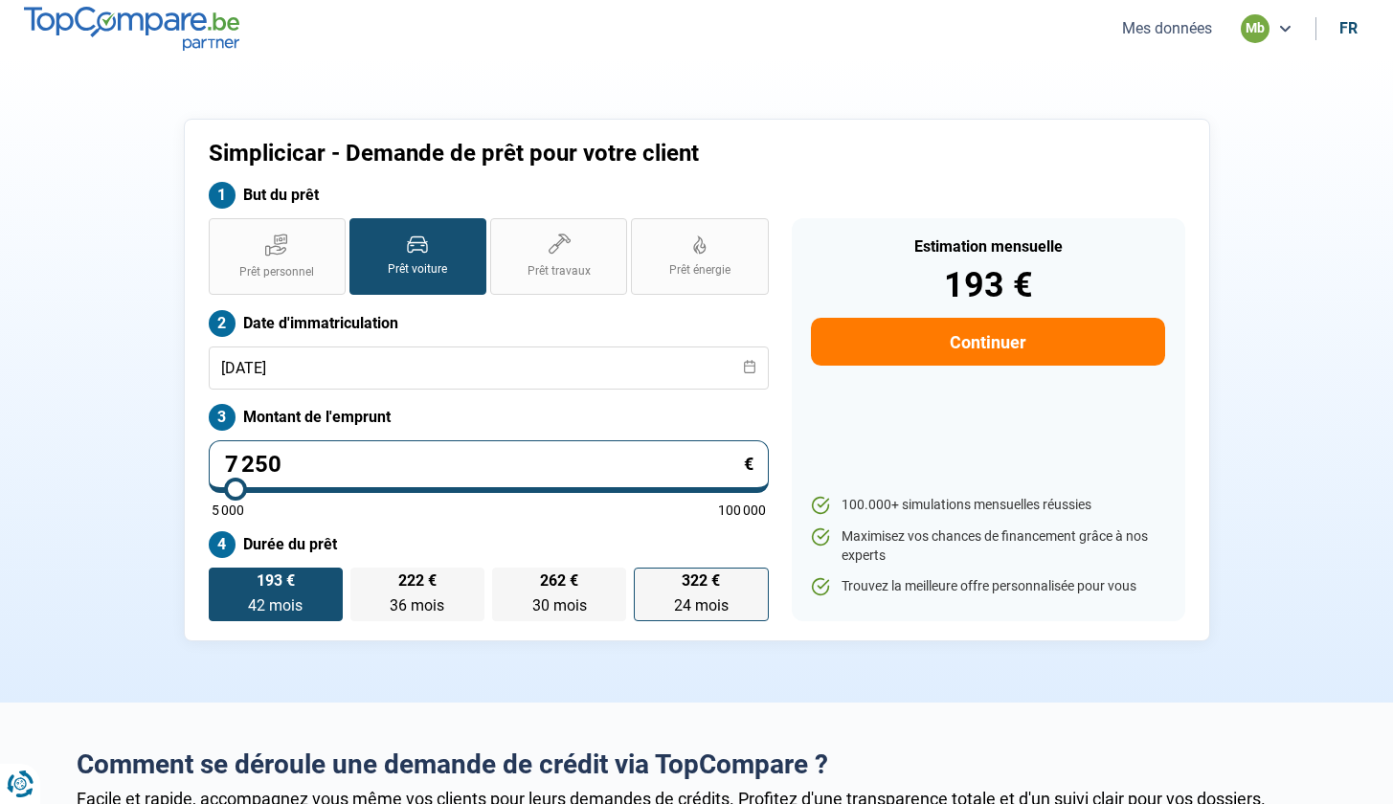
click at [683, 602] on span "24 mois" at bounding box center [701, 606] width 55 height 18
click at [646, 580] on input "322 € 24 mois 24 mois" at bounding box center [640, 574] width 12 height 12
radio input "true"
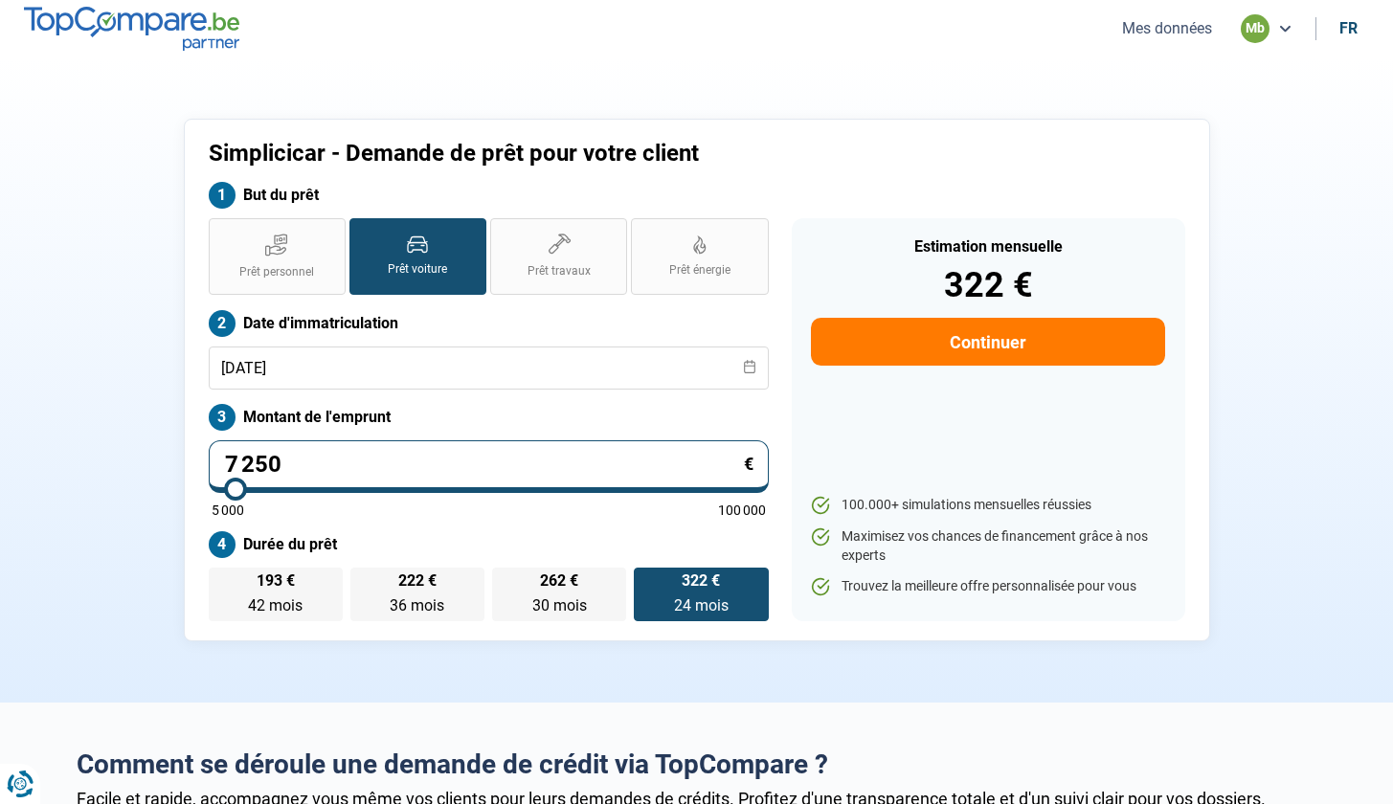
click at [1022, 347] on button "Continuer" at bounding box center [987, 342] width 353 height 48
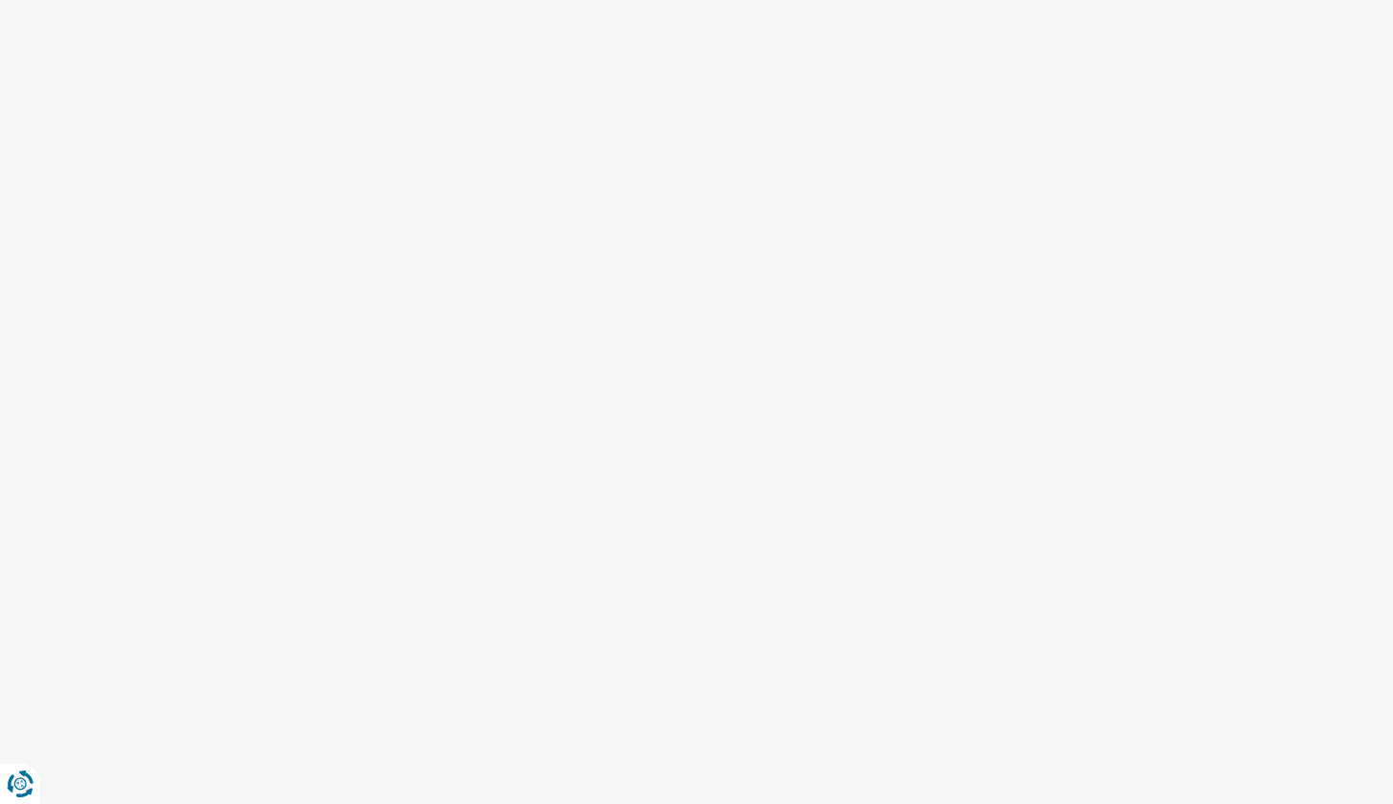
select select "32"
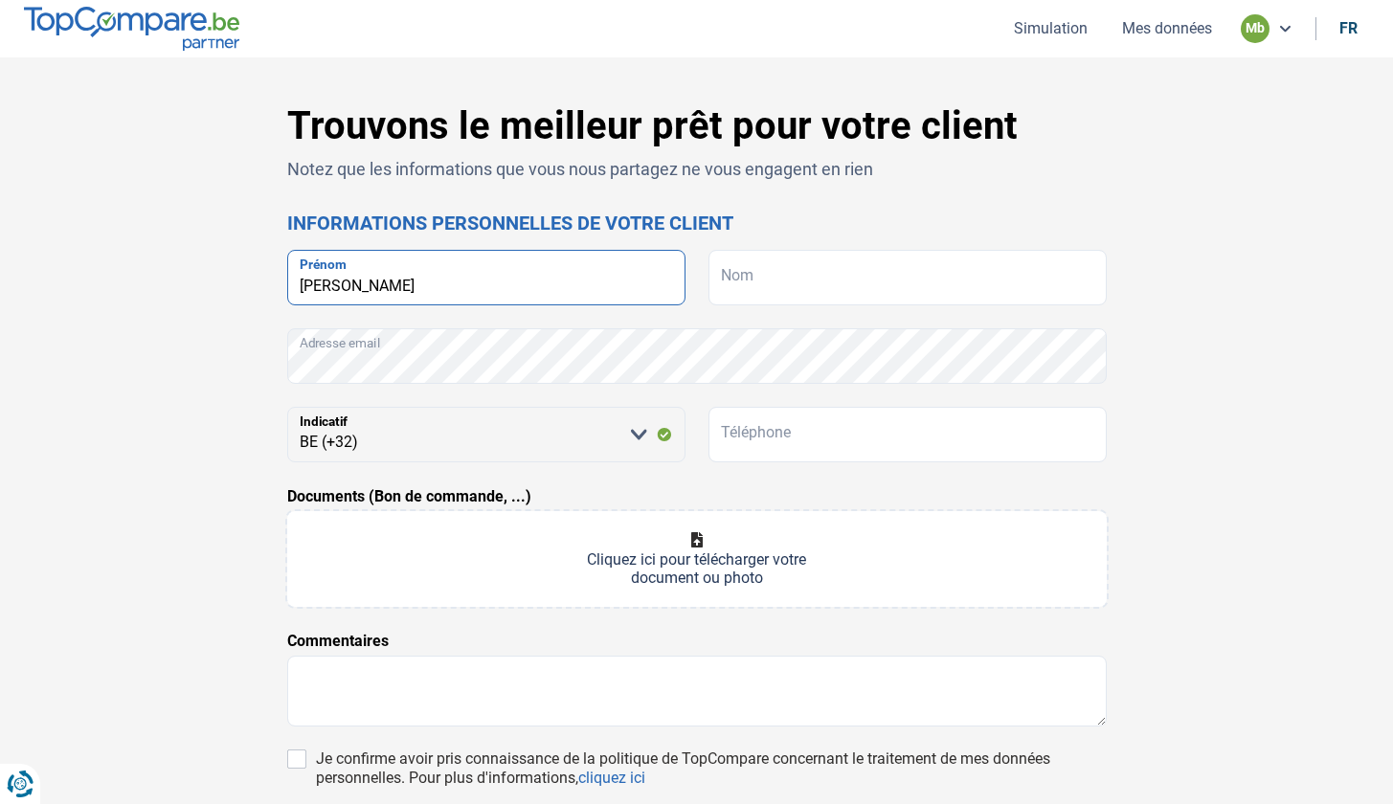
type input "[PERSON_NAME]"
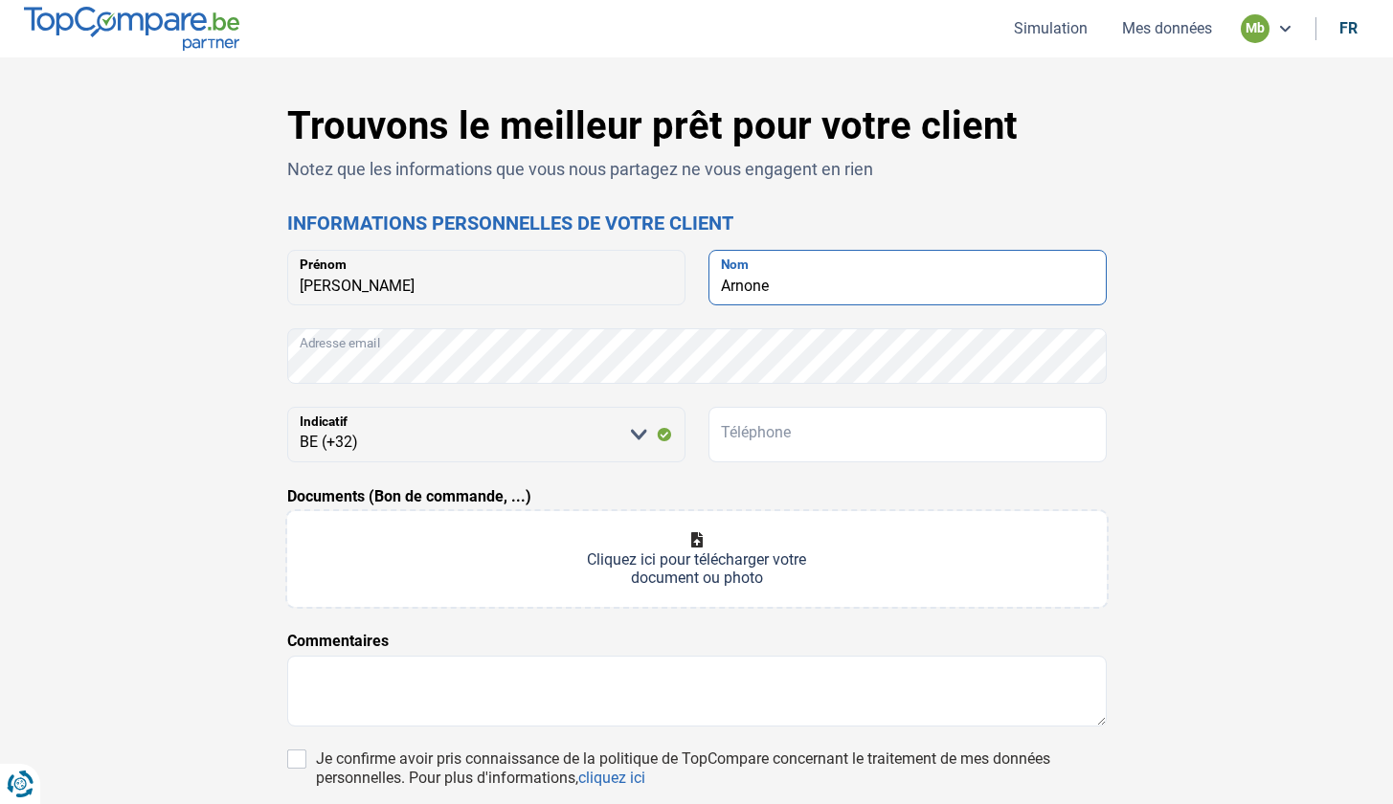
type input "Arnone"
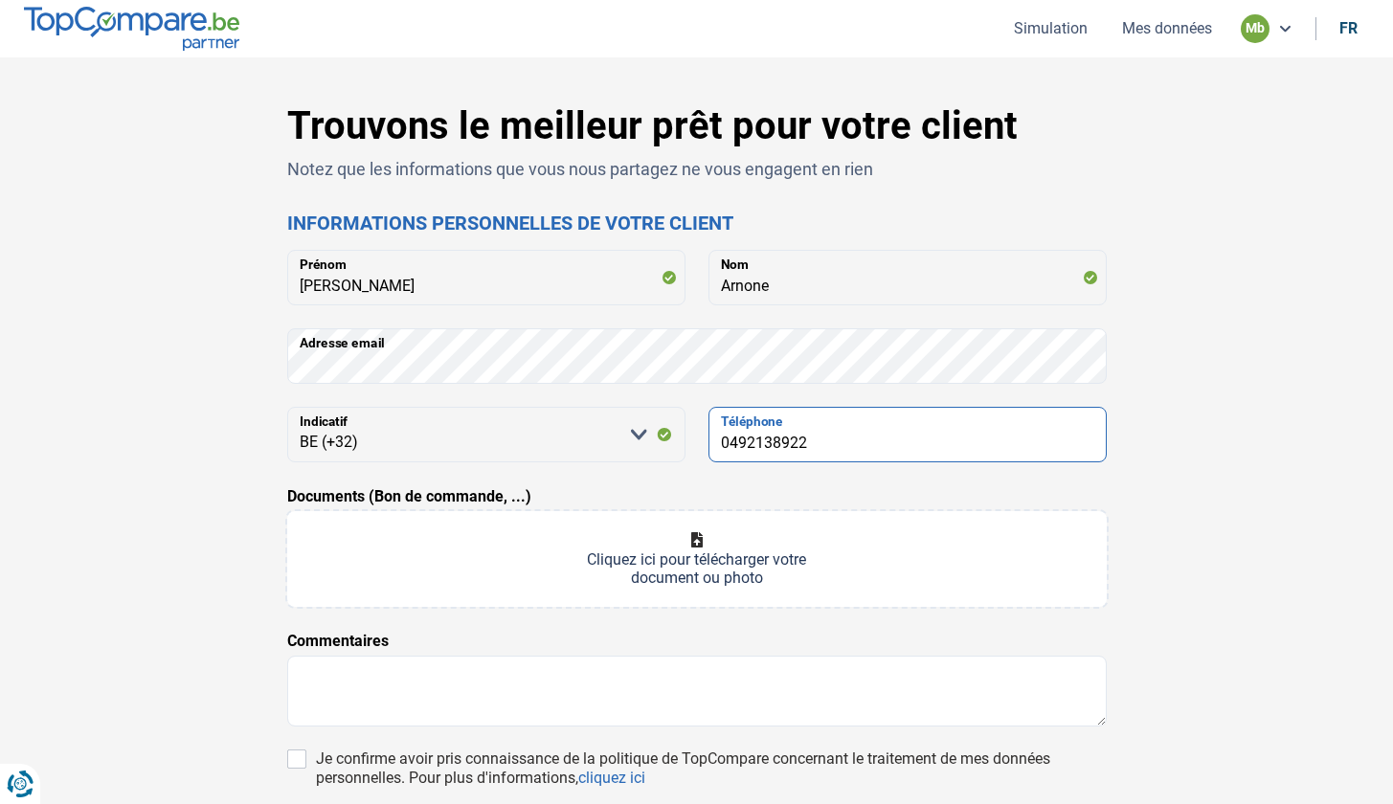
type input "0492138922"
click at [654, 556] on input "Documents (Bon de commande, ...)" at bounding box center [697, 559] width 820 height 96
click at [739, 550] on input "Documents (Bon de commande, ...)" at bounding box center [697, 559] width 820 height 96
type input "C:\fakepath\20250912133610520.pdf"
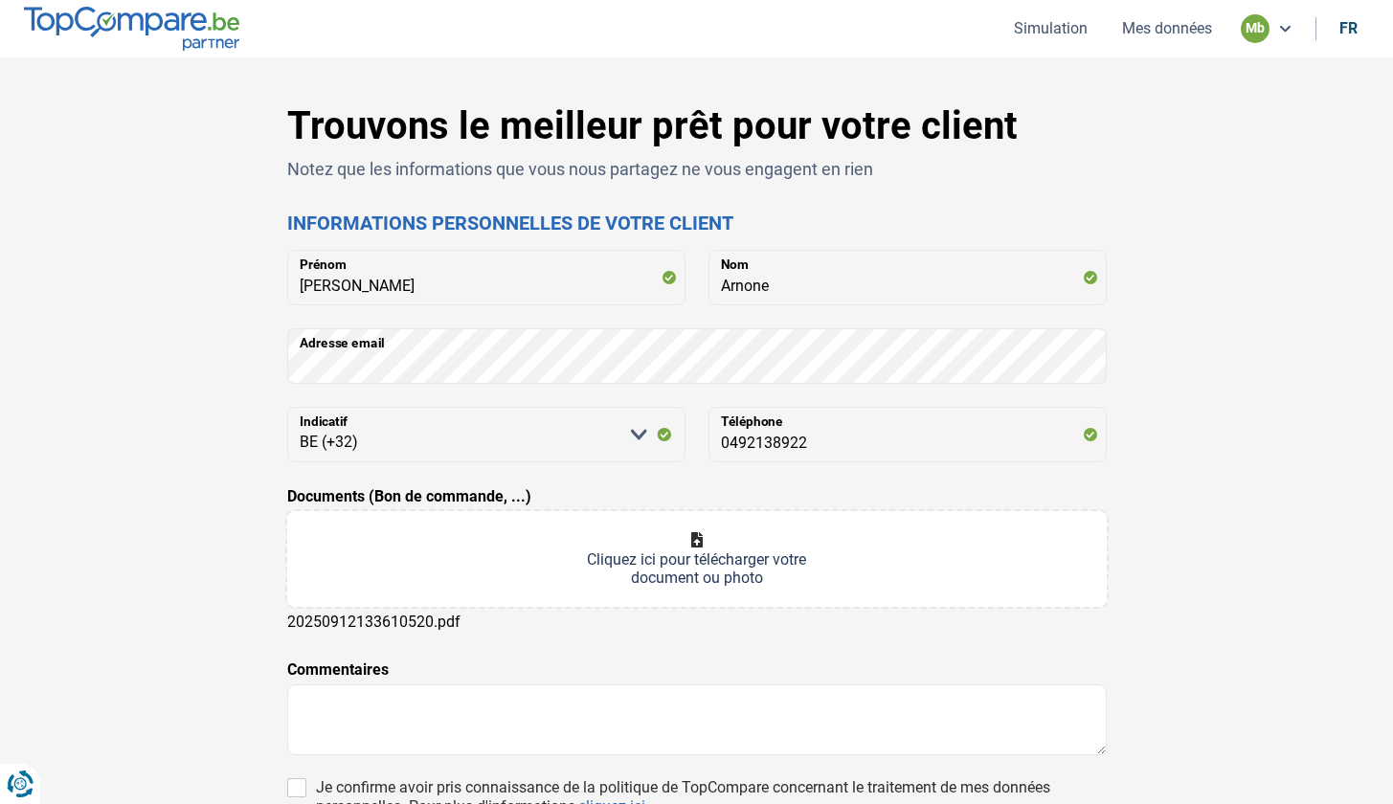
scroll to position [272, 0]
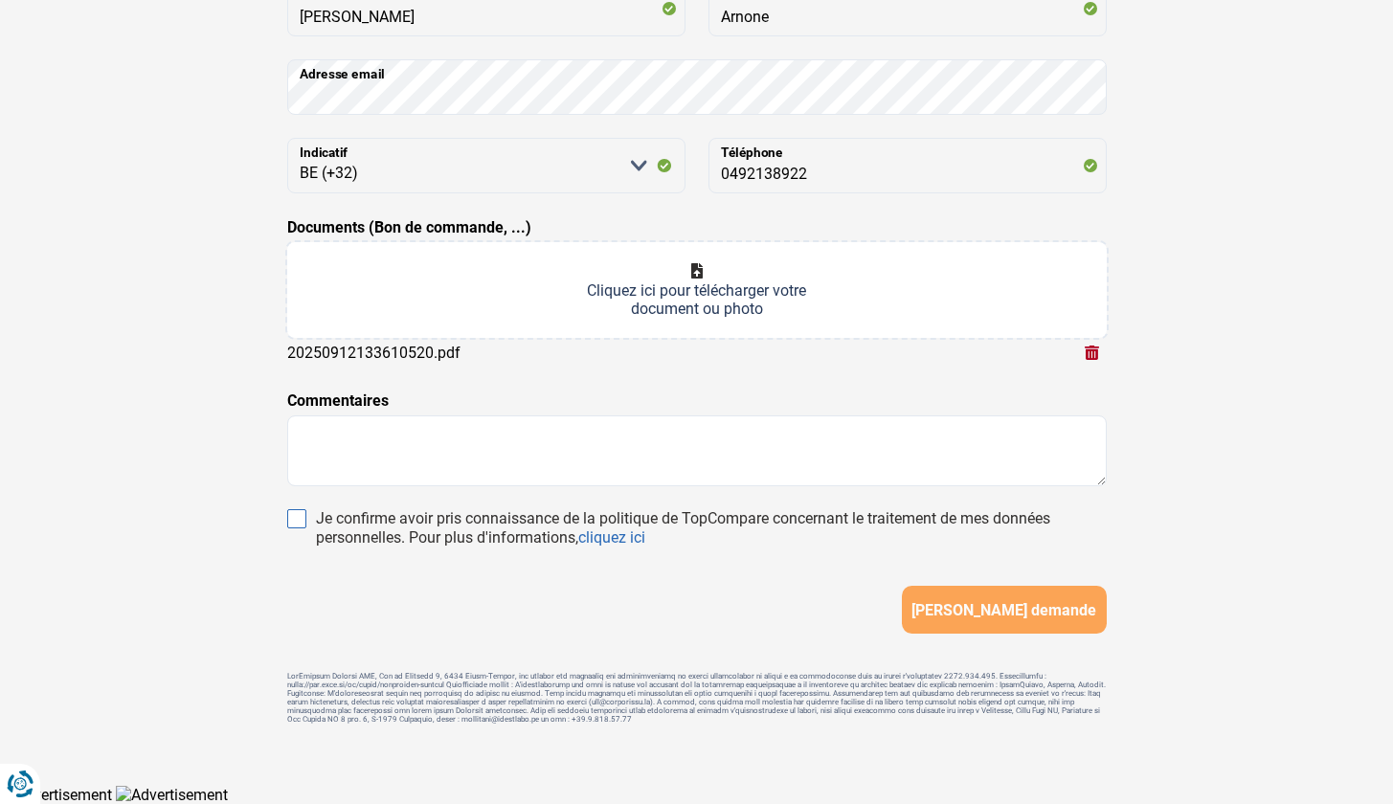
click at [298, 529] on input "Je confirme avoir pris connaissance de la politique de TopCompare concernant le…" at bounding box center [296, 518] width 19 height 19
checkbox input "true"
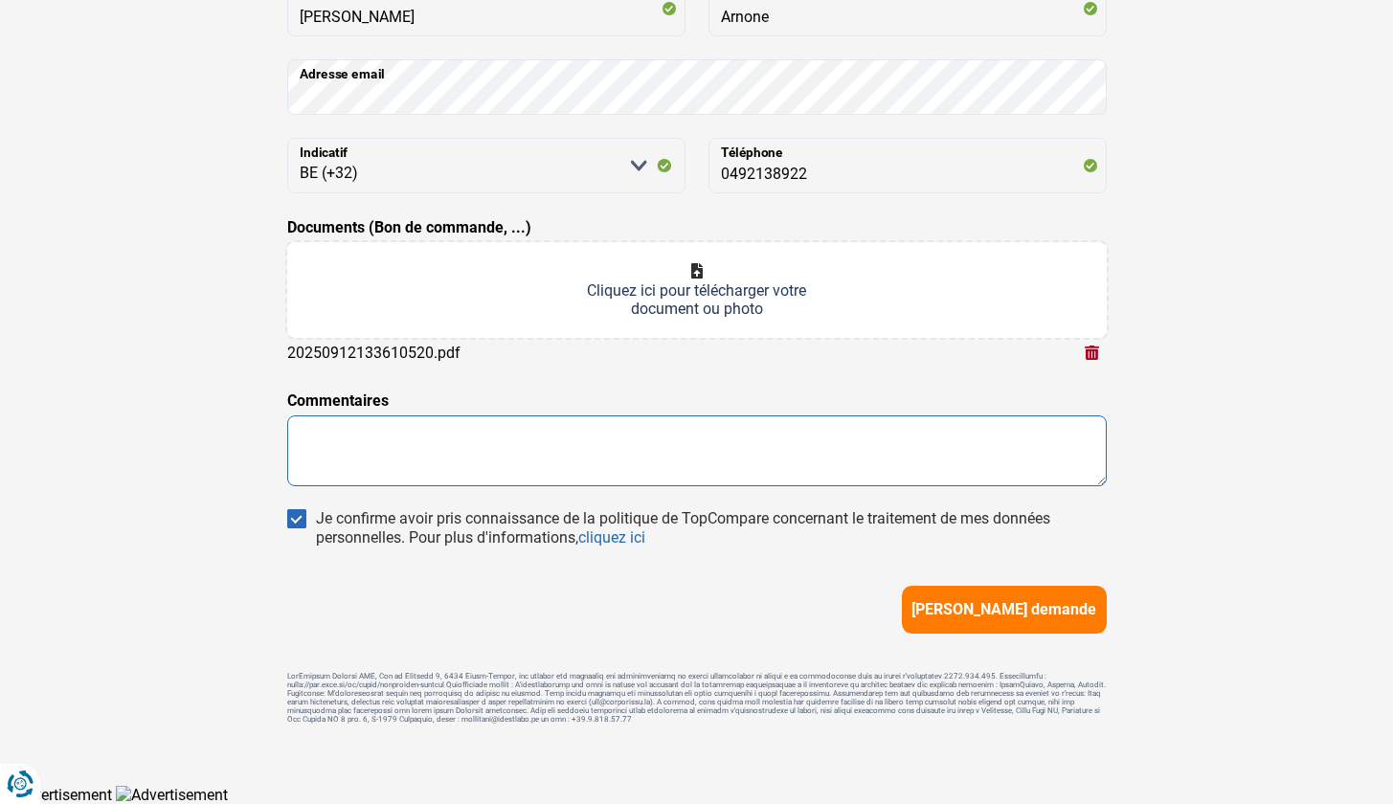
click at [373, 417] on textarea at bounding box center [697, 451] width 820 height 71
click at [342, 447] on textarea at bounding box center [697, 452] width 820 height 71
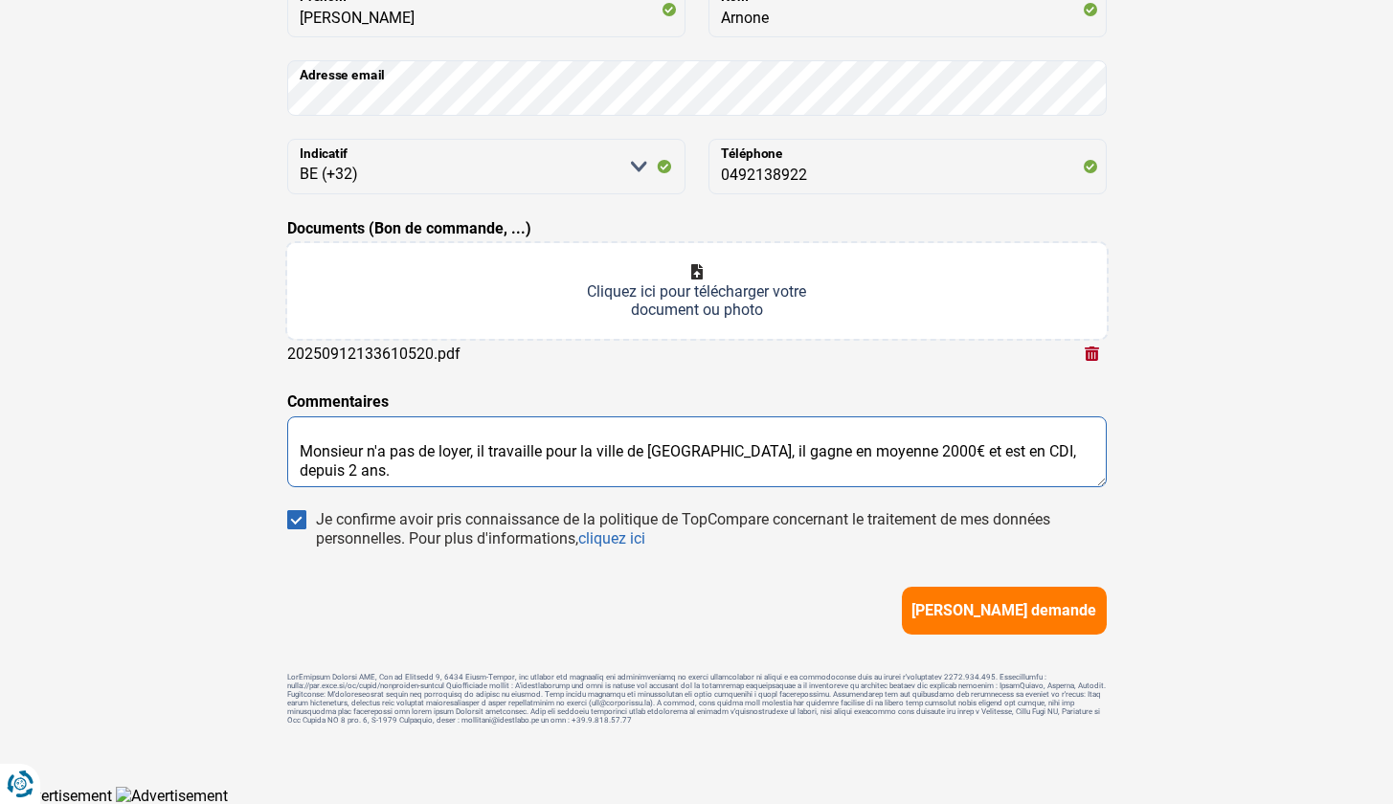
type textarea "Monsieur n'a pas de loyer, il travaille pour la ville de [GEOGRAPHIC_DATA], il …"
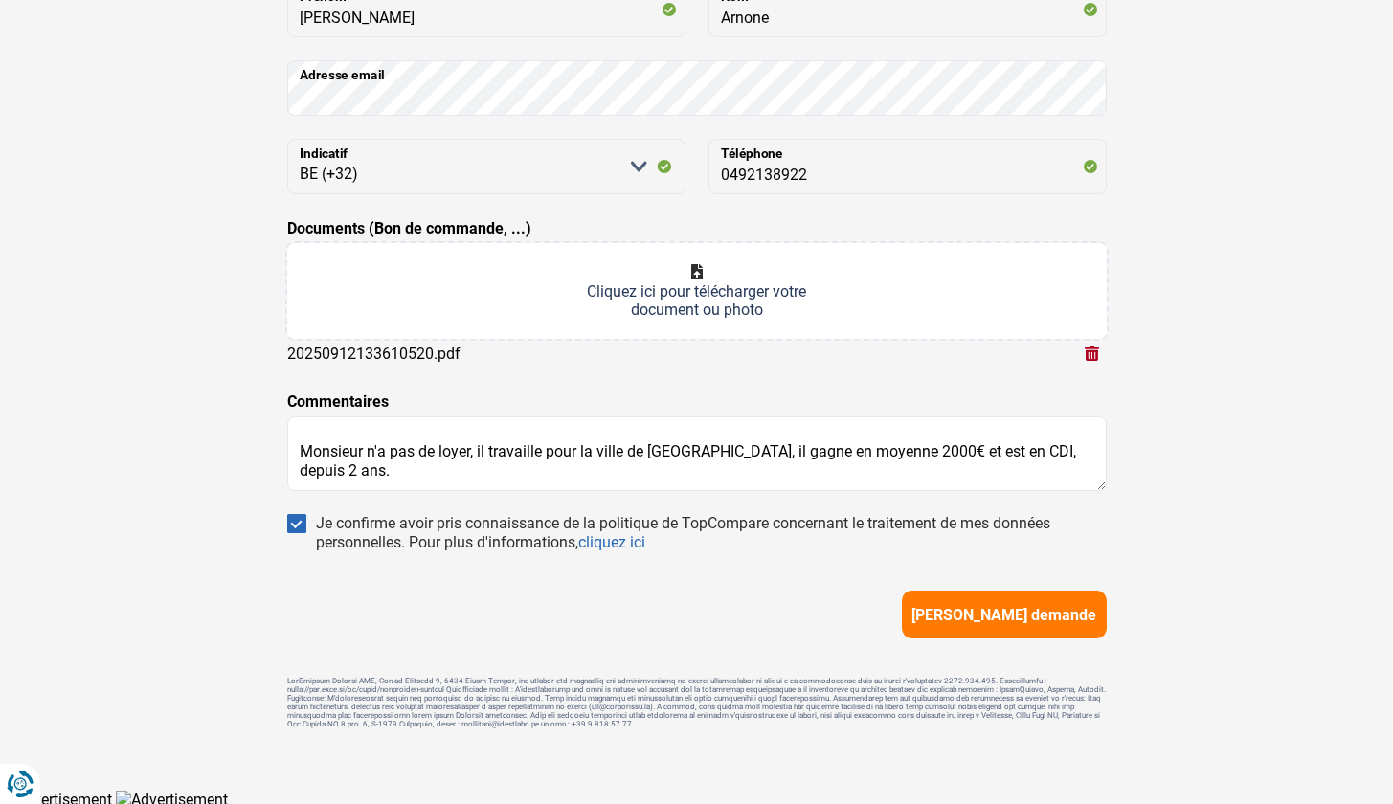
click at [639, 266] on input "Documents (Bon de commande, ...)" at bounding box center [697, 291] width 820 height 96
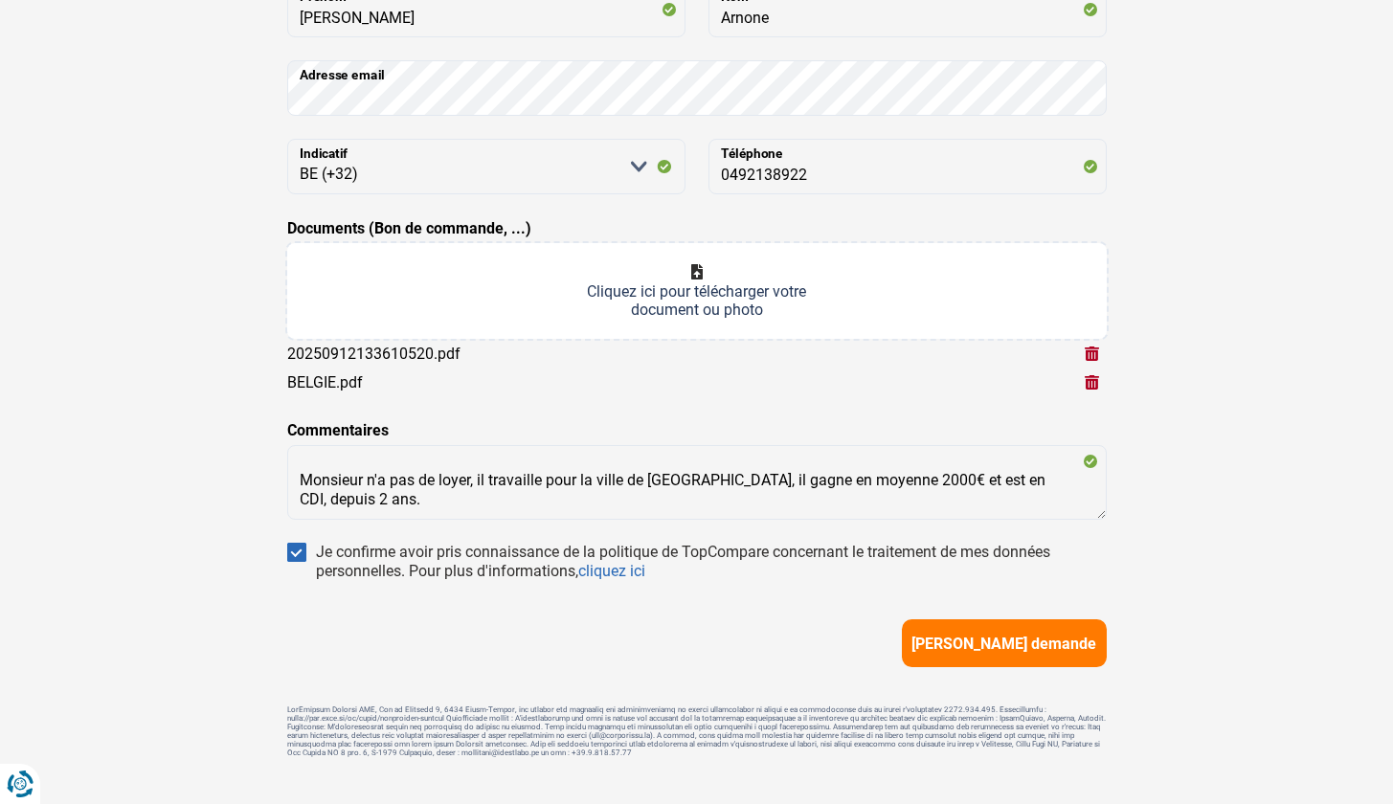
click at [658, 307] on input "Documents (Bon de commande, ...)" at bounding box center [697, 291] width 820 height 96
type input "C:\fakepath\20250912134529697.pdf"
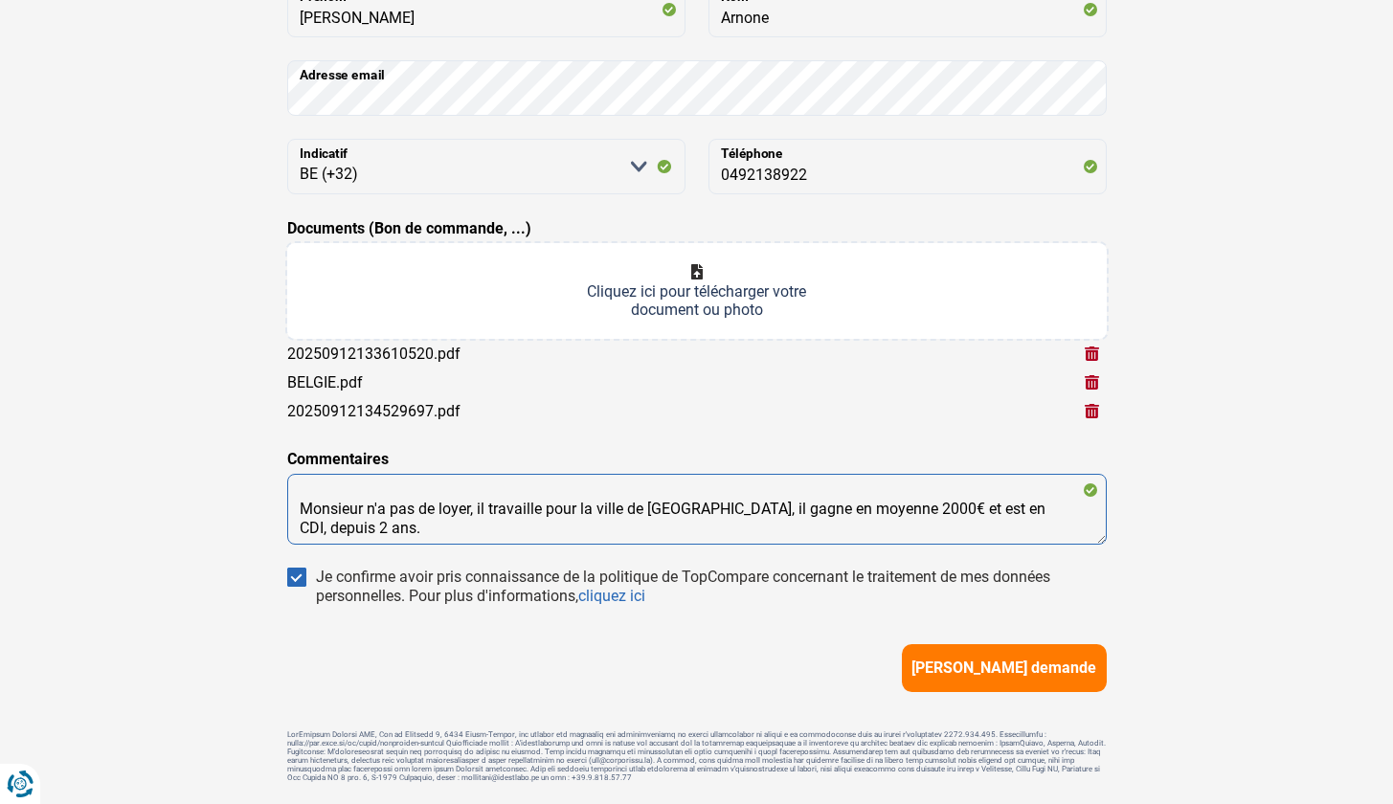
click at [1060, 520] on textarea "Monsieur n'a pas de loyer, il travaille pour la ville de [GEOGRAPHIC_DATA], il …" at bounding box center [697, 509] width 820 height 71
click at [1056, 512] on textarea "Monsieur n'a pas de loyer, il travaille pour la ville de [GEOGRAPHIC_DATA], il …" at bounding box center [697, 509] width 820 height 71
click at [396, 532] on textarea "Monsieur n'a pas de loyer, il travaille pour la ville de [GEOGRAPHIC_DATA], il …" at bounding box center [697, 509] width 820 height 71
type textarea "Monsieur n'a pas de loyer, il travaille pour la ville de [GEOGRAPHIC_DATA], il …"
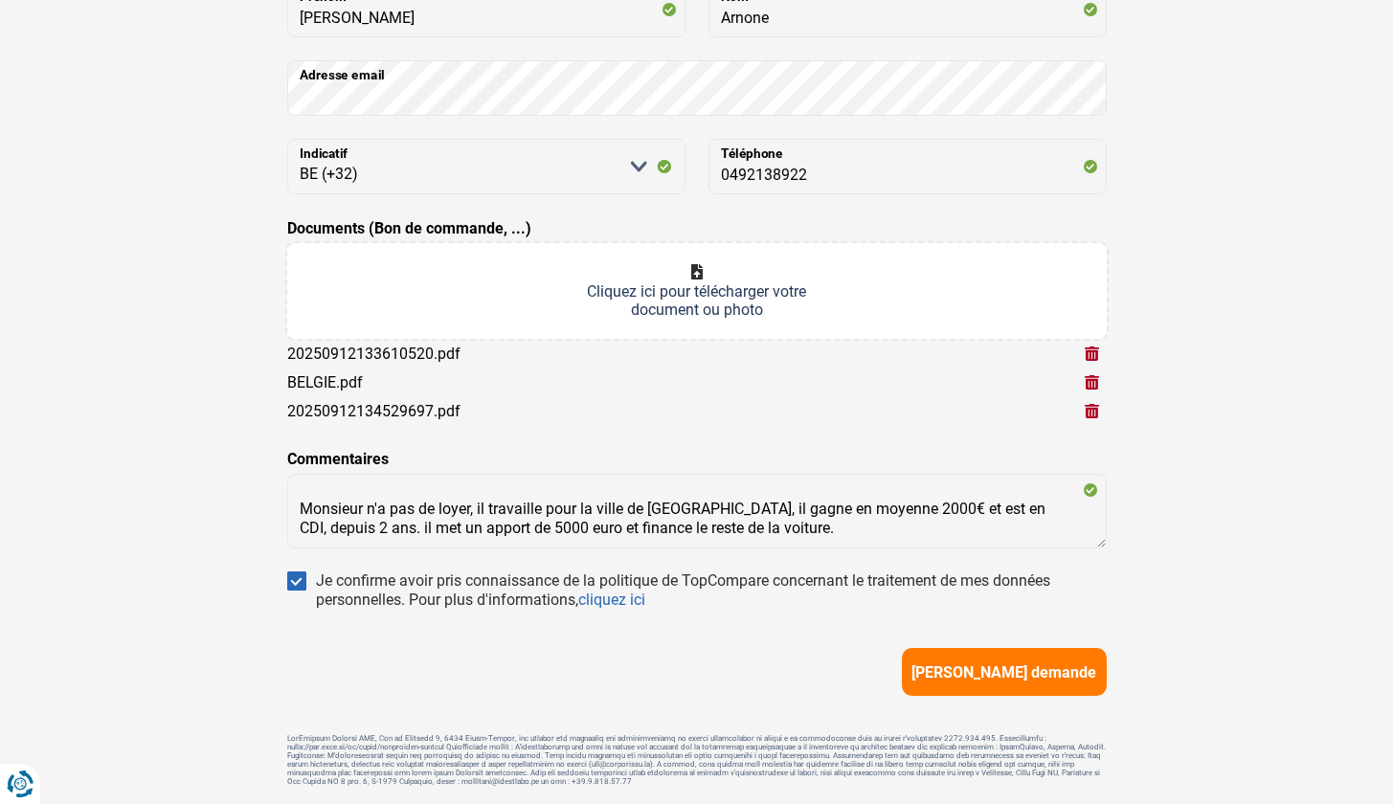
click at [1015, 681] on button "[PERSON_NAME] demande" at bounding box center [1004, 672] width 205 height 48
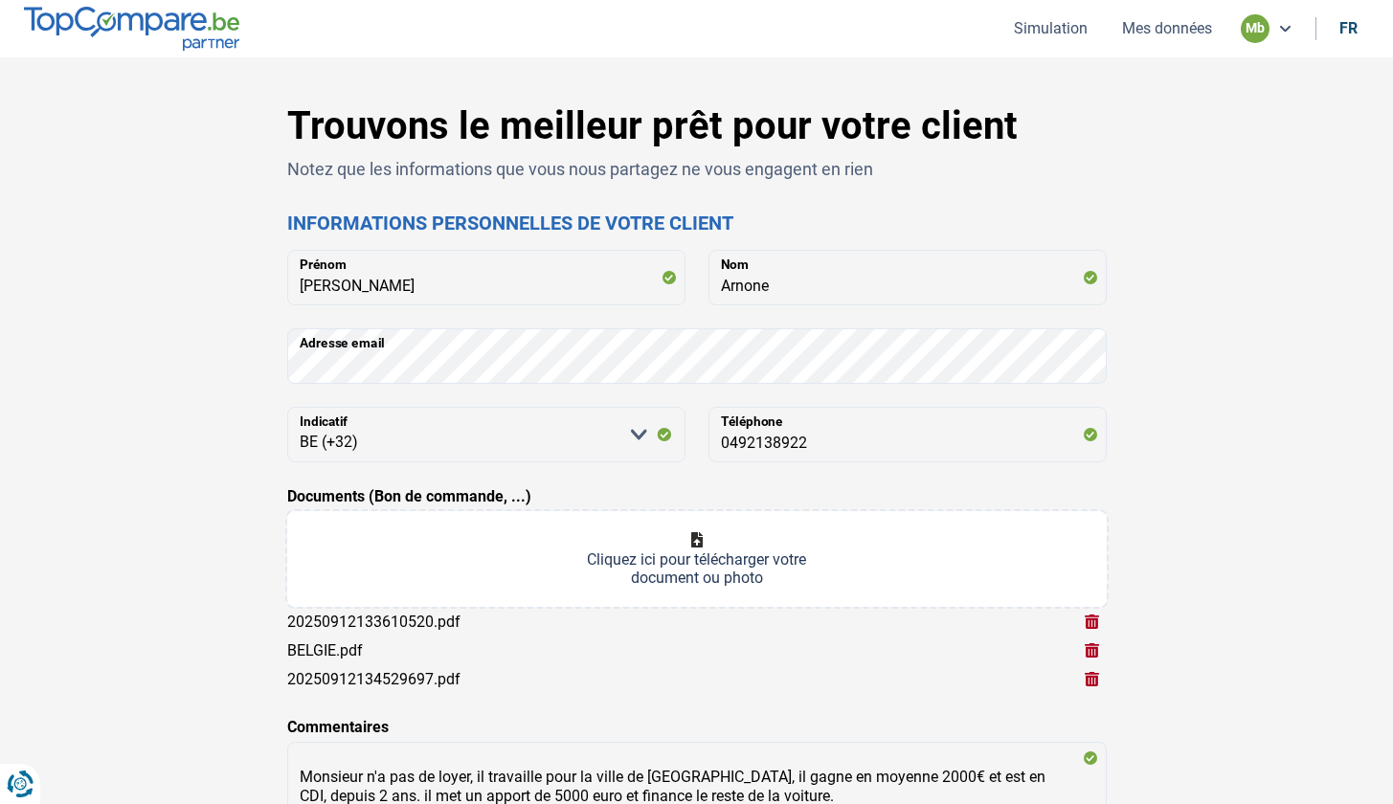
scroll to position [329, 0]
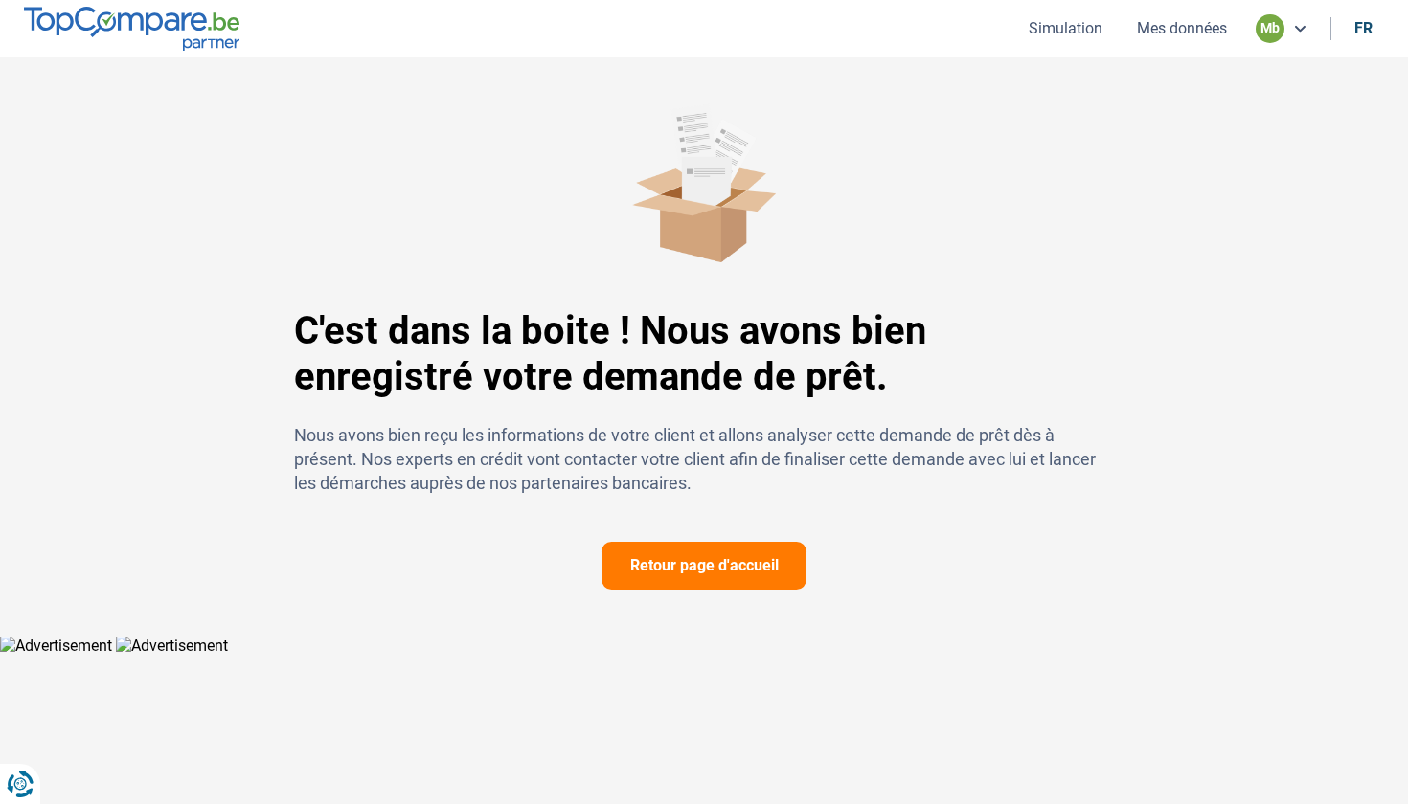
click at [741, 571] on button "Retour page d'accueil" at bounding box center [703, 566] width 205 height 48
